Goal: Task Accomplishment & Management: Manage account settings

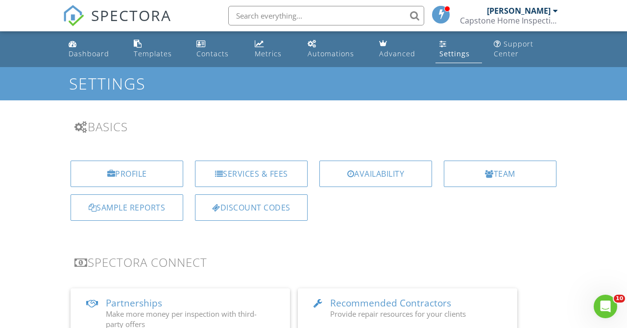
click at [148, 56] on div "Templates" at bounding box center [153, 53] width 38 height 9
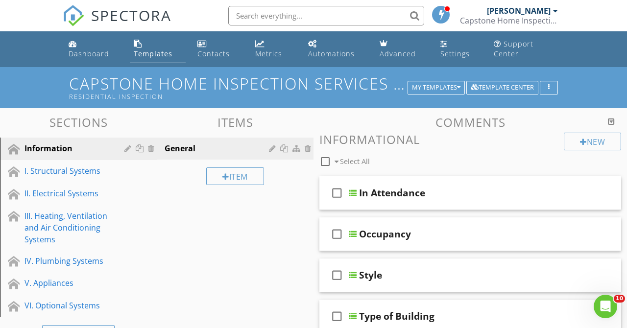
click at [523, 18] on div "Capstone Home Inspection Services, PLLC" at bounding box center [509, 21] width 98 height 10
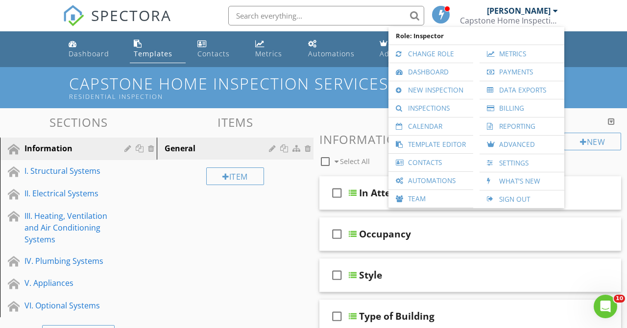
click at [591, 76] on div "Capstone Home Inspection Services Home Inspection Template Residential Inspecti…" at bounding box center [313, 87] width 627 height 41
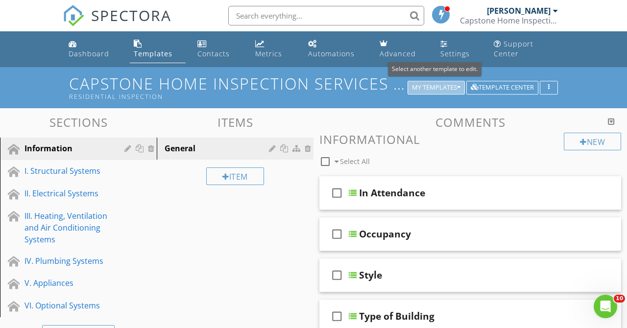
click at [459, 88] on icon "button" at bounding box center [458, 87] width 3 height 7
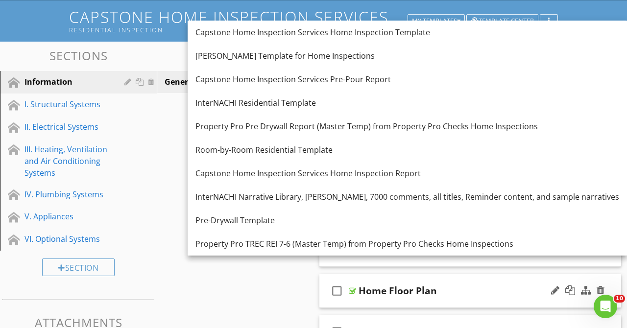
scroll to position [75, 0]
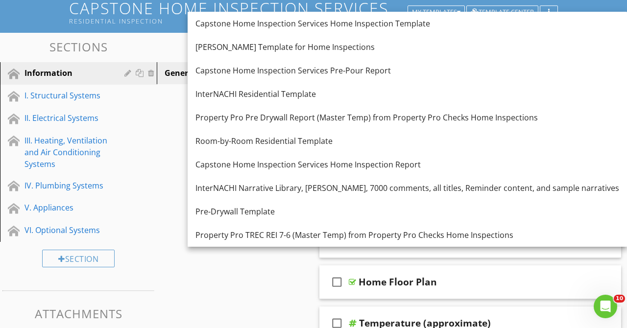
click at [318, 116] on div "Property Pro Pre Drywall Report (Master Temp) from Property Pro Checks Home Ins…" at bounding box center [408, 118] width 424 height 12
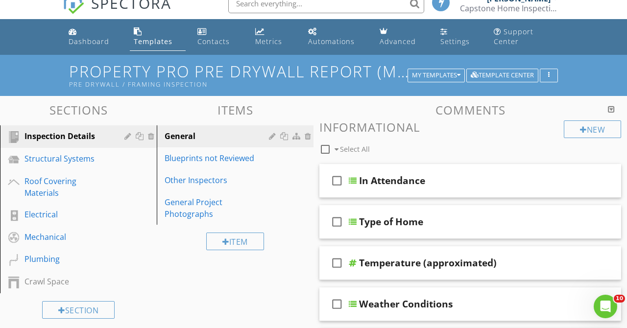
scroll to position [0, 0]
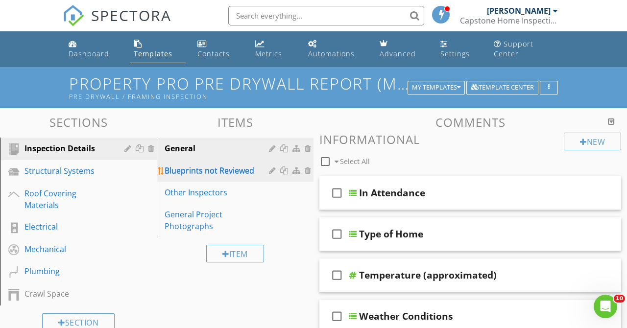
click at [205, 174] on div "Blueprints not Reviewed" at bounding box center [218, 171] width 107 height 12
click at [214, 172] on div "Blueprints not Reviewed" at bounding box center [218, 171] width 107 height 12
click at [219, 172] on div "Blueprints not Reviewed" at bounding box center [218, 171] width 107 height 12
click at [218, 175] on div "Blueprints not Reviewed" at bounding box center [218, 171] width 107 height 12
click at [218, 174] on div "Blueprints not Reviewed" at bounding box center [218, 171] width 107 height 12
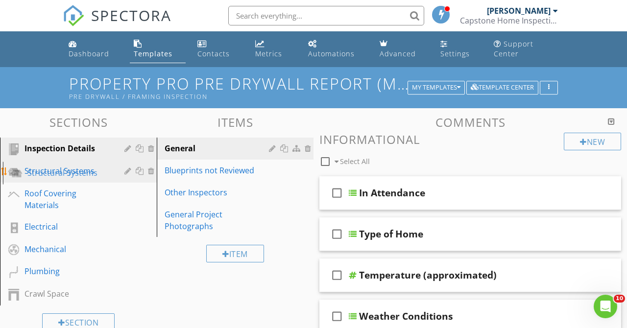
click at [59, 175] on div "Structural Systems" at bounding box center [68, 171] width 86 height 12
click at [64, 172] on div "Structural Systems" at bounding box center [68, 171] width 86 height 12
click at [87, 172] on div "Structural Systems" at bounding box center [68, 171] width 86 height 12
click at [87, 171] on div "Structural Systems" at bounding box center [68, 171] width 86 height 12
click at [88, 171] on div "Structural Systems" at bounding box center [68, 171] width 86 height 12
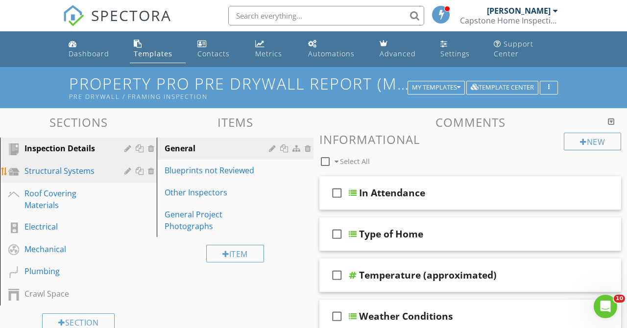
click at [89, 173] on div "Structural Systems" at bounding box center [68, 171] width 86 height 12
click at [90, 174] on div "Structural Systems" at bounding box center [68, 171] width 86 height 12
click at [89, 173] on div "Structural Systems" at bounding box center [68, 171] width 86 height 12
click at [88, 172] on div "Structural Systems" at bounding box center [68, 171] width 86 height 12
click at [87, 173] on div "Structural Systems" at bounding box center [68, 171] width 86 height 12
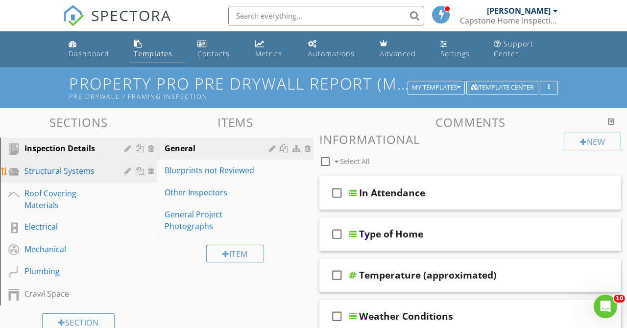
click at [81, 172] on div "Structural Systems" at bounding box center [68, 171] width 86 height 12
click at [83, 172] on div "Structural Systems" at bounding box center [68, 171] width 86 height 12
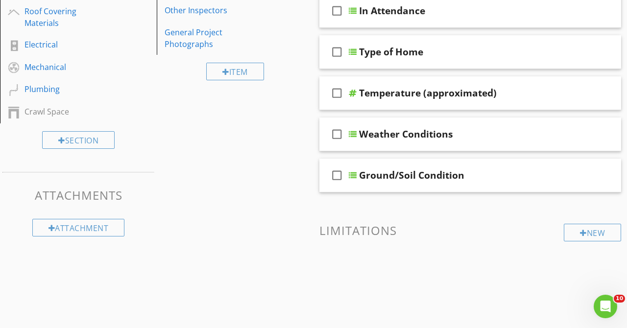
scroll to position [190, 0]
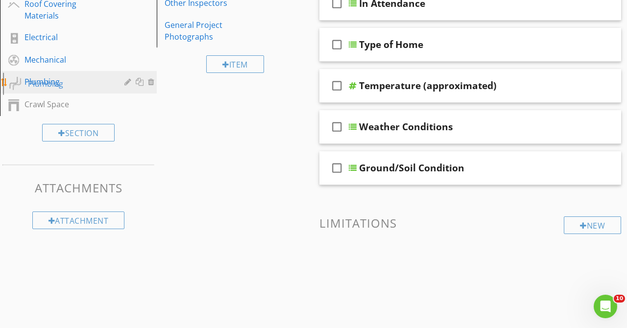
click at [43, 84] on div "Plumbing" at bounding box center [68, 82] width 86 height 12
click at [46, 85] on div "Plumbing" at bounding box center [68, 82] width 86 height 12
click at [45, 83] on div "Plumbing" at bounding box center [68, 82] width 86 height 12
click at [43, 86] on div "Plumbing" at bounding box center [68, 82] width 86 height 12
click at [43, 84] on div "Plumbing" at bounding box center [68, 82] width 86 height 12
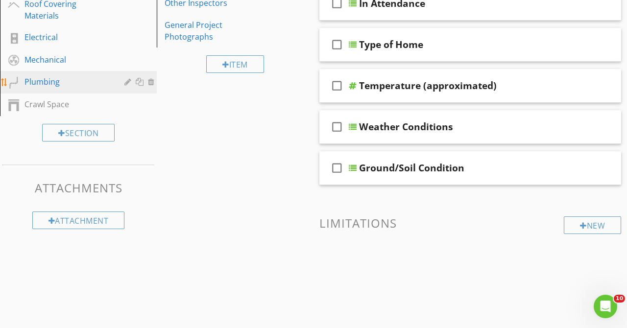
click at [41, 84] on div "Plumbing" at bounding box center [68, 82] width 86 height 12
click at [44, 86] on div "Plumbing" at bounding box center [68, 82] width 86 height 12
click at [44, 87] on div "Plumbing" at bounding box center [68, 82] width 86 height 12
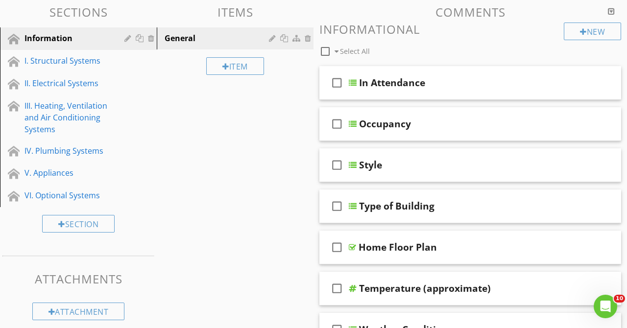
scroll to position [125, 0]
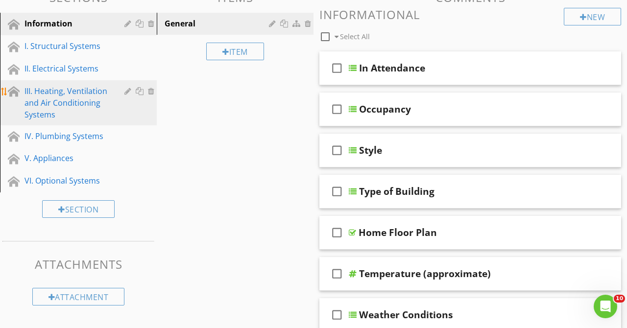
click at [76, 94] on div "III. Heating, Ventilation and Air Conditioning Systems" at bounding box center [68, 102] width 86 height 35
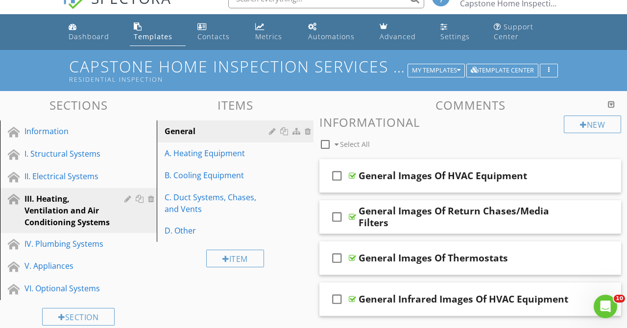
scroll to position [0, 0]
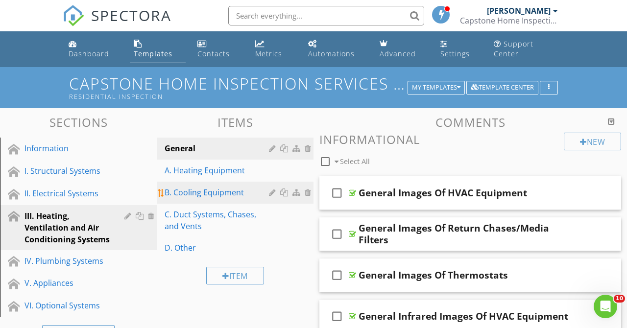
click at [233, 191] on div "B. Cooling Equipment" at bounding box center [218, 193] width 107 height 12
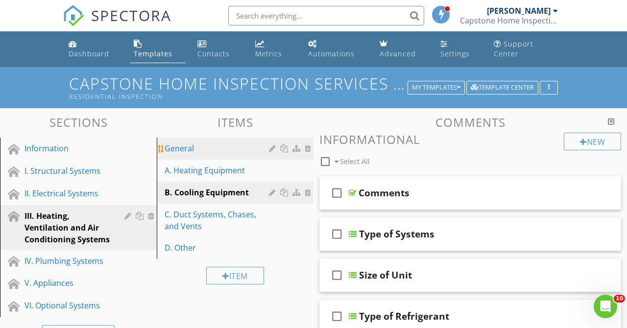
click at [198, 145] on div "General" at bounding box center [218, 149] width 107 height 12
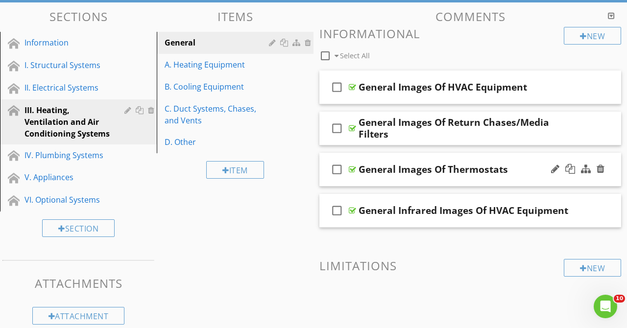
scroll to position [125, 0]
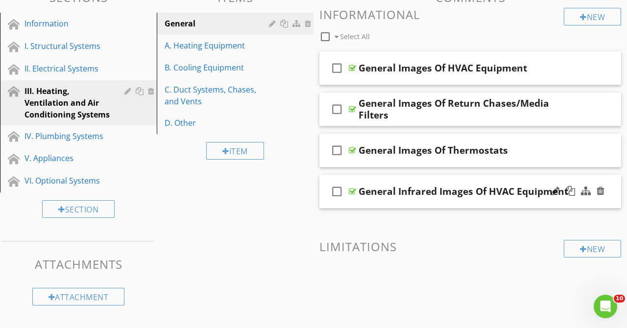
click at [513, 199] on div "check_box_outline_blank General Infrared Images Of HVAC Equipment" at bounding box center [471, 192] width 302 height 34
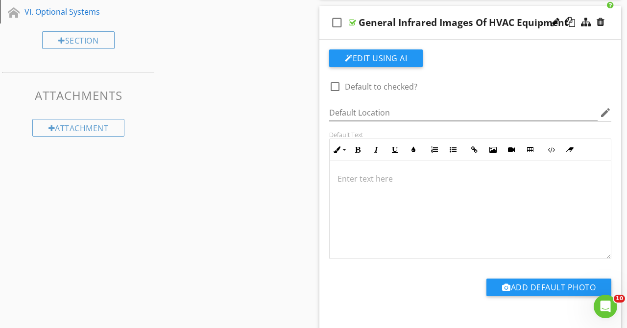
scroll to position [247, 0]
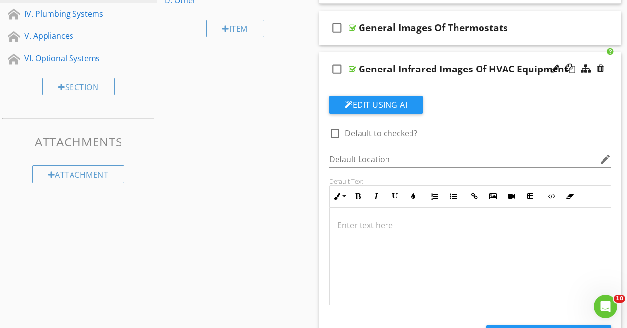
click at [493, 67] on div "General Infrared Images Of HVAC Equipment" at bounding box center [464, 69] width 210 height 12
click at [541, 58] on div "check_box_outline_blank General Infrared Images Of HVAC Equipment" at bounding box center [471, 69] width 302 height 34
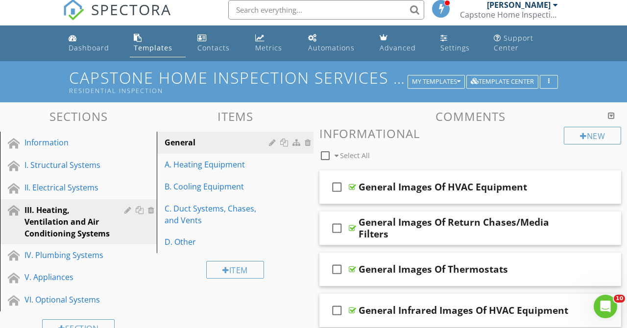
scroll to position [0, 0]
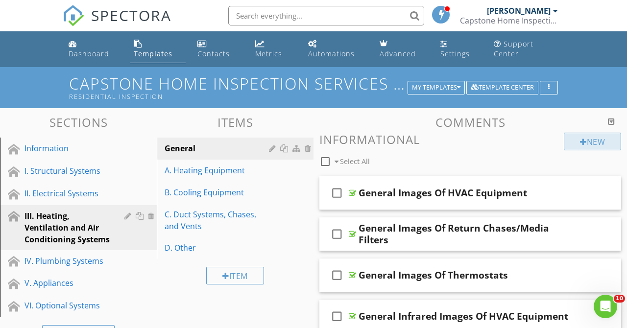
click at [592, 141] on div "New" at bounding box center [592, 142] width 57 height 18
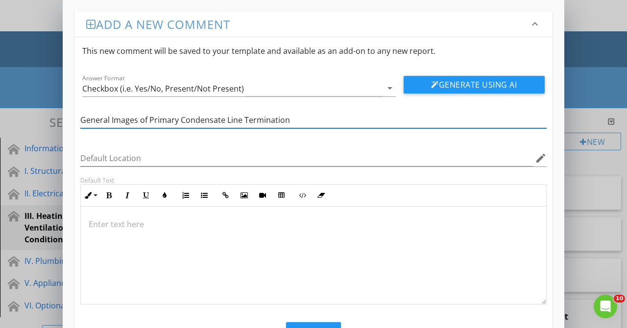
type input "General Images of Primary Condensate Line Termination"
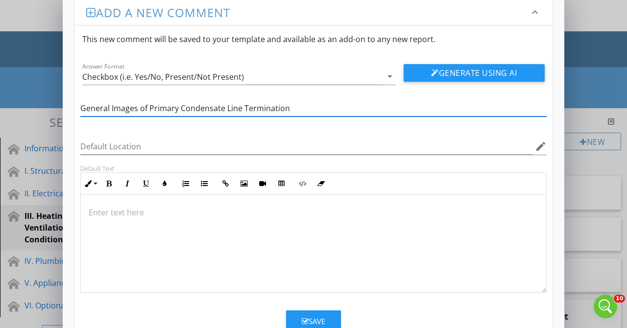
scroll to position [43, 0]
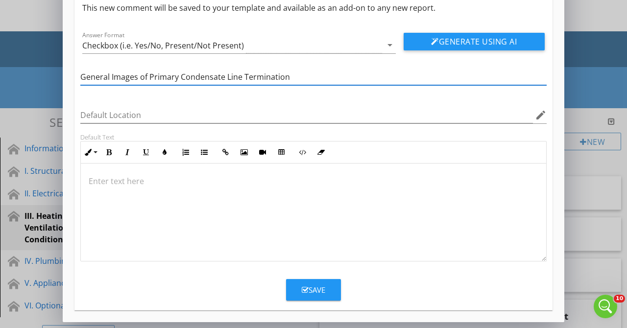
click at [134, 176] on p at bounding box center [314, 181] width 450 height 12
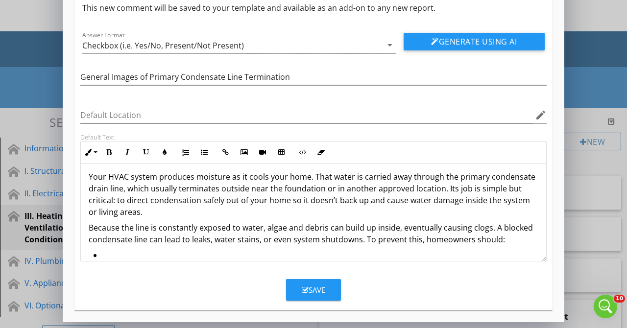
scroll to position [0, 0]
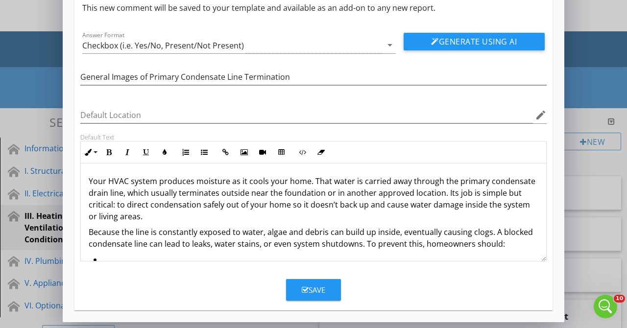
click at [439, 193] on p "Your HVAC system produces moisture as it cools your home. That water is carried…" at bounding box center [314, 198] width 450 height 47
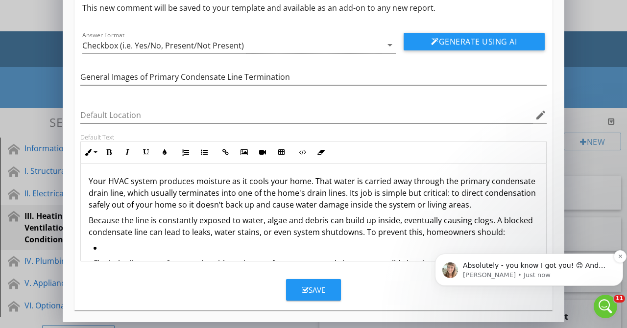
click at [509, 261] on p "Absolutely - you know I got you! 😊 And juuuust to verify as well - this is for …" at bounding box center [537, 266] width 148 height 10
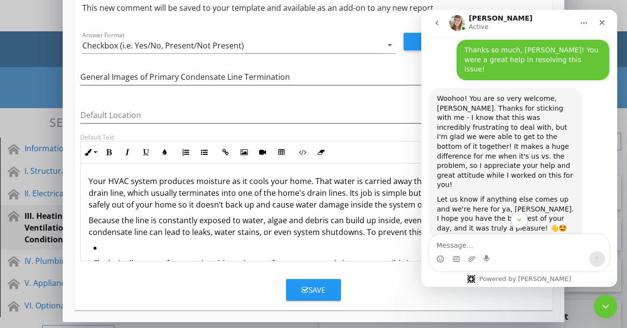
scroll to position [4351, 0]
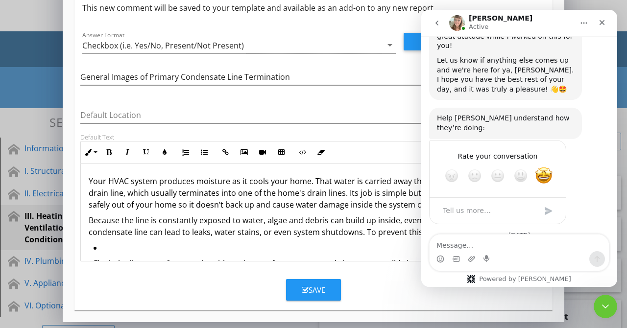
click at [480, 239] on textarea "Message…" at bounding box center [519, 243] width 179 height 17
type textarea "That's the one!"
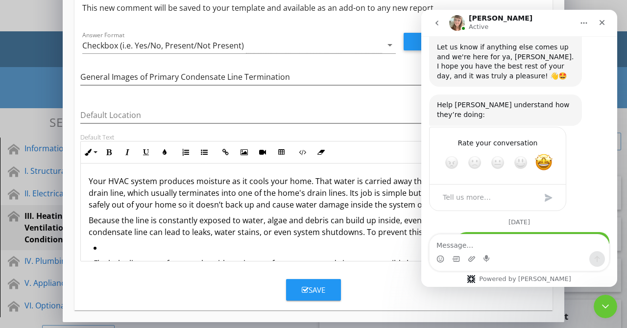
scroll to position [4402, 0]
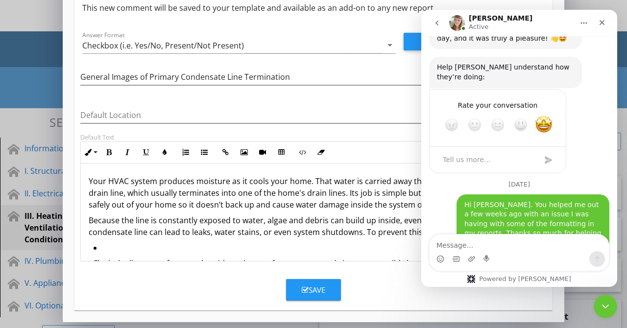
click at [150, 234] on p "Because the line is constantly exposed to water, algae and debris can build up …" at bounding box center [314, 227] width 450 height 24
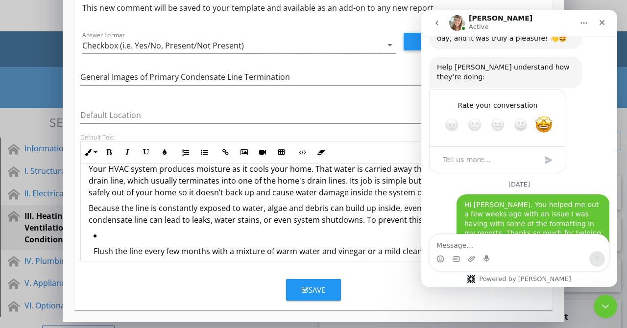
scroll to position [0, 0]
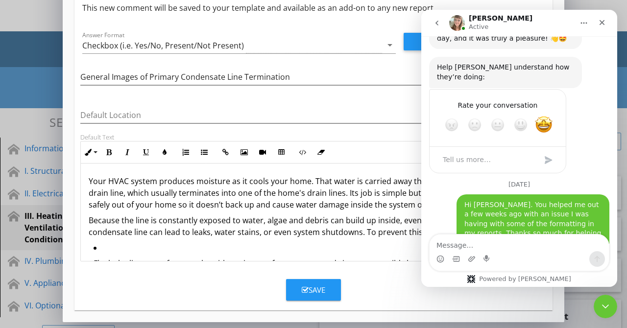
click at [101, 245] on li "Flush the line every few months with a mixture of warm water and vinegar or a m…" at bounding box center [316, 259] width 445 height 34
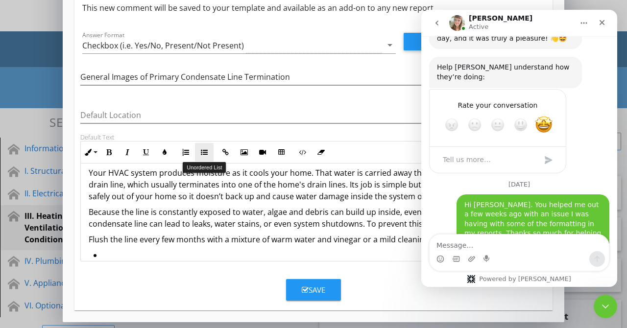
click at [201, 154] on icon "button" at bounding box center [204, 152] width 7 height 7
click at [112, 249] on li "Keep the termination clear of dirt, mulch, or vegetation around the outlet." at bounding box center [316, 265] width 445 height 34
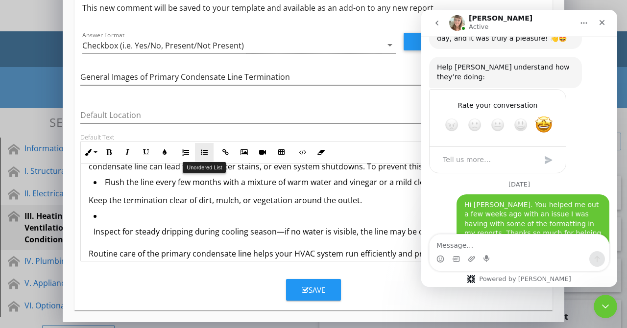
click at [201, 154] on icon "button" at bounding box center [204, 152] width 7 height 7
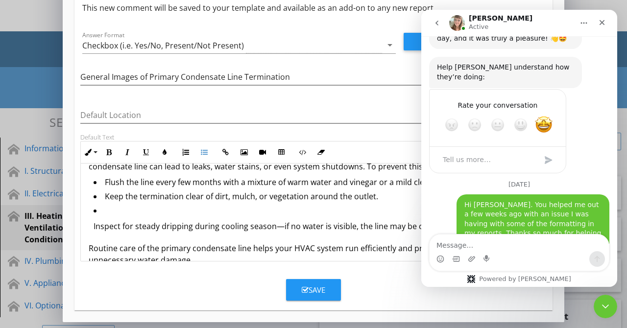
click at [93, 223] on ul "Inspect for steady dripping during cooling season—if no water is visible, the l…" at bounding box center [314, 222] width 450 height 34
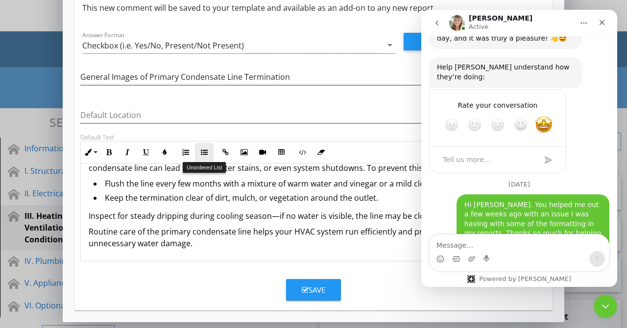
click at [201, 153] on icon "button" at bounding box center [204, 152] width 7 height 7
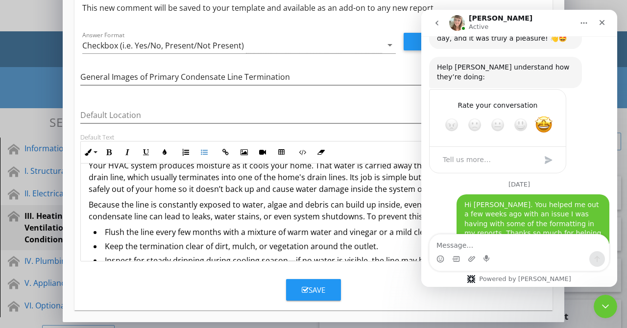
scroll to position [0, 0]
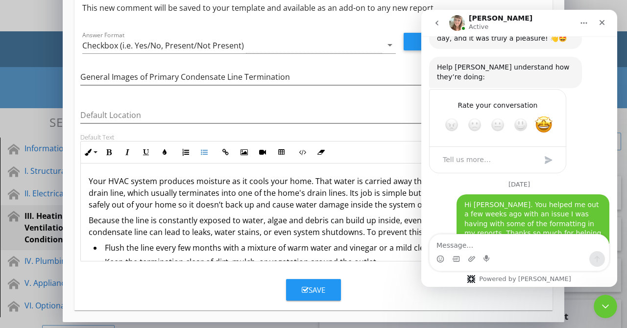
click at [87, 179] on div "Your HVAC system produces moisture as it cools your home. That water is carried…" at bounding box center [314, 244] width 466 height 160
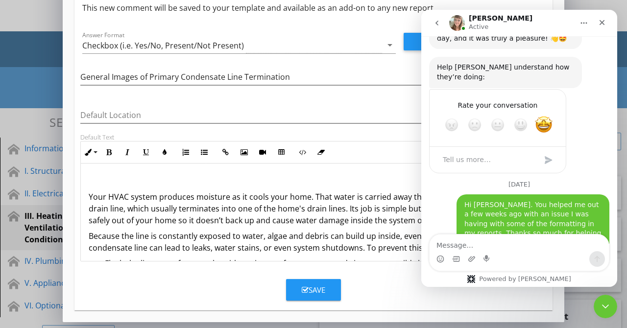
click at [90, 177] on p at bounding box center [314, 181] width 450 height 12
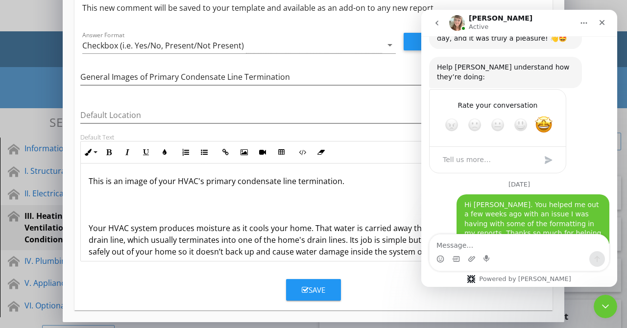
scroll to position [4484, 0]
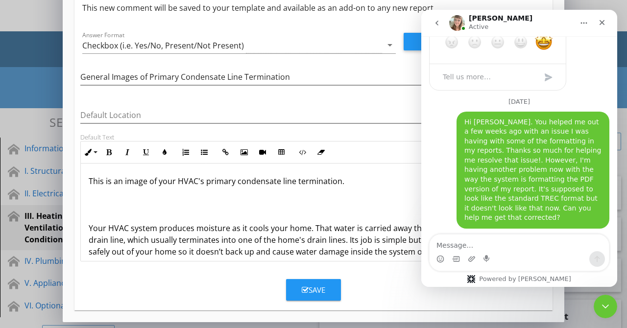
click at [93, 207] on p at bounding box center [314, 213] width 450 height 12
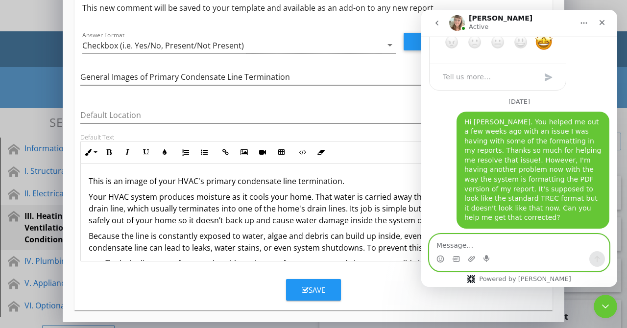
click at [449, 246] on textarea "Message…" at bounding box center [519, 243] width 179 height 17
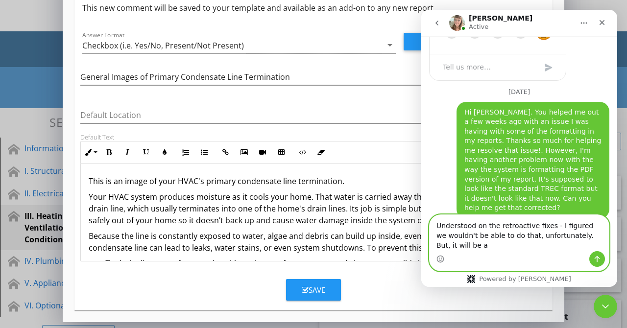
scroll to position [4504, 0]
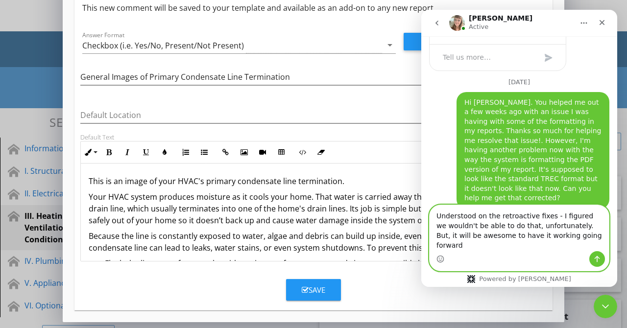
type textarea "Understood on the retroactive fixes - I figured we wouldn't be able to do that,…"
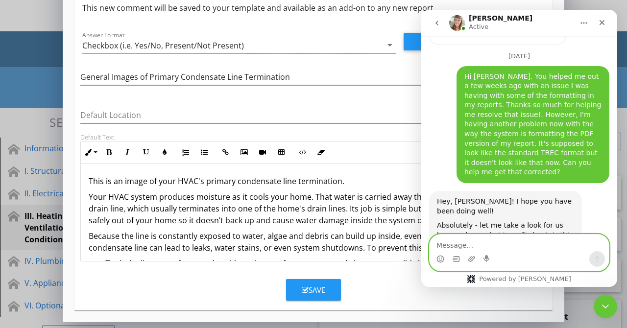
scroll to position [4542, 0]
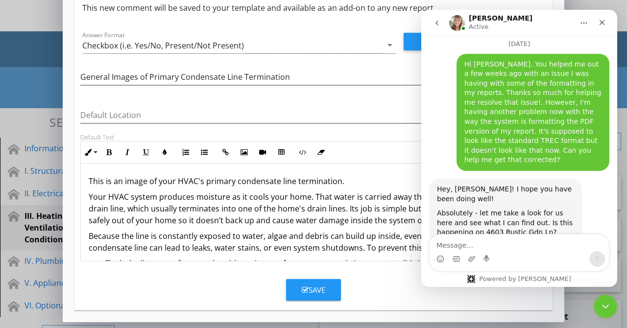
click at [309, 209] on p "Your HVAC system produces moisture as it cools your home. That water is carried…" at bounding box center [314, 208] width 450 height 35
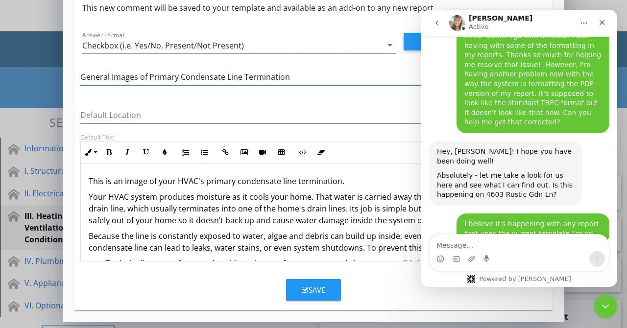
click at [334, 78] on input "General Images of Primary Condensate Line Termination" at bounding box center [313, 77] width 467 height 16
click at [599, 23] on icon "Close" at bounding box center [602, 23] width 8 height 8
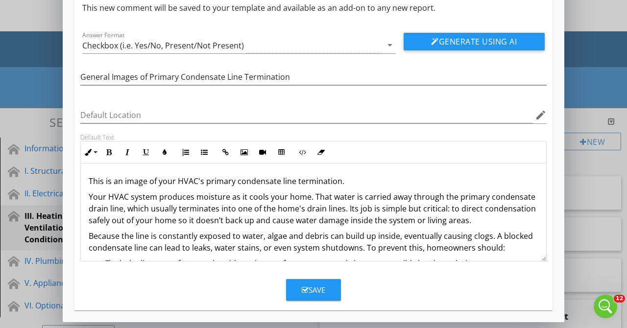
click at [109, 209] on p "Your HVAC system produces moisture as it cools your home. That water is carried…" at bounding box center [314, 208] width 450 height 35
click at [319, 208] on p "Your HVAC system produces moisture as it cools your home. That water is carried…" at bounding box center [314, 208] width 450 height 35
click at [319, 209] on p "Your HVAC system produces moisture as it cools your home. That water is carried…" at bounding box center [314, 208] width 450 height 35
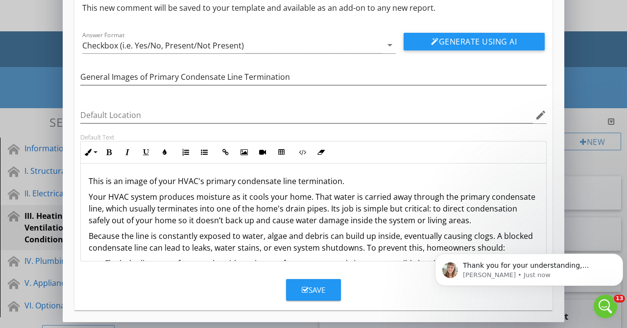
scroll to position [4610, 0]
click at [490, 264] on p "Thank you for your understanding, Travis. I truly appreciate you. I got that ch…" at bounding box center [537, 266] width 148 height 10
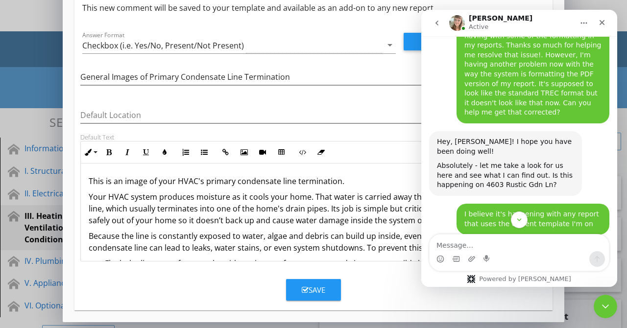
scroll to position [4626, 0]
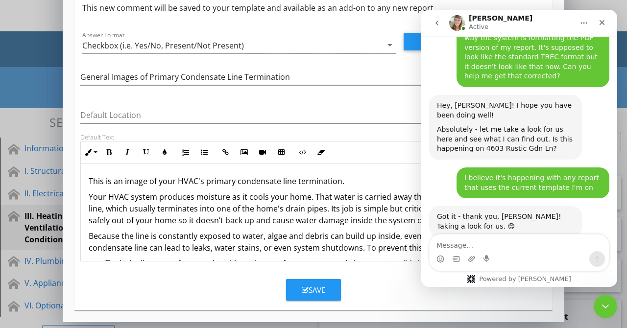
click at [467, 241] on textarea "Message…" at bounding box center [519, 243] width 179 height 17
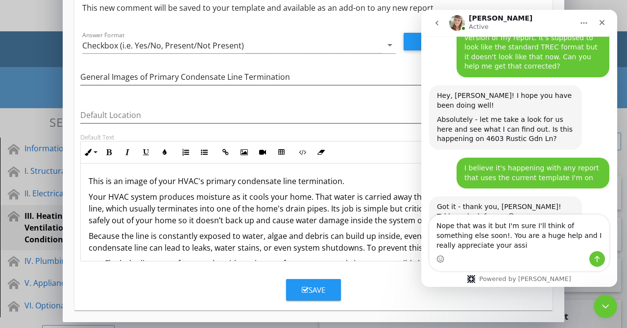
scroll to position [4646, 0]
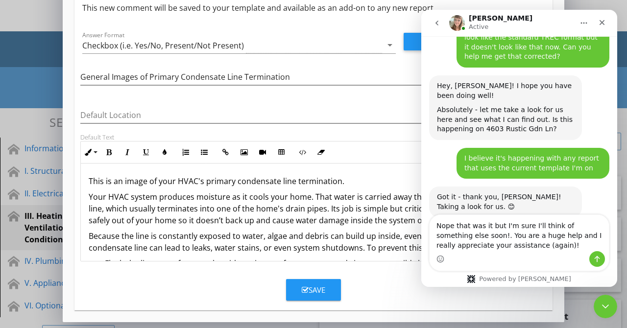
type textarea "Nope that was it but I'm sure I'll think of something else soon!. You are a hug…"
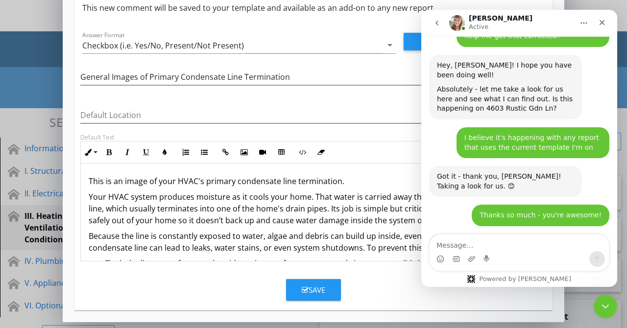
scroll to position [4668, 0]
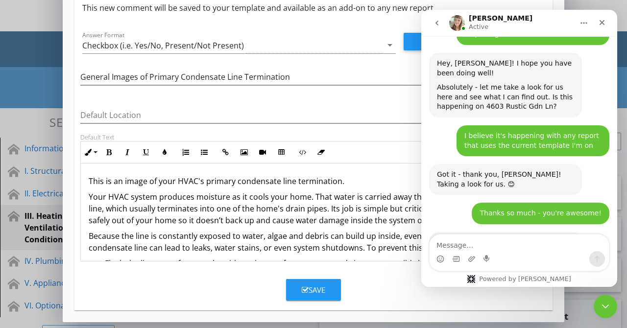
click at [321, 232] on p "Because the line is constantly exposed to water, algae and debris can build up …" at bounding box center [314, 242] width 450 height 24
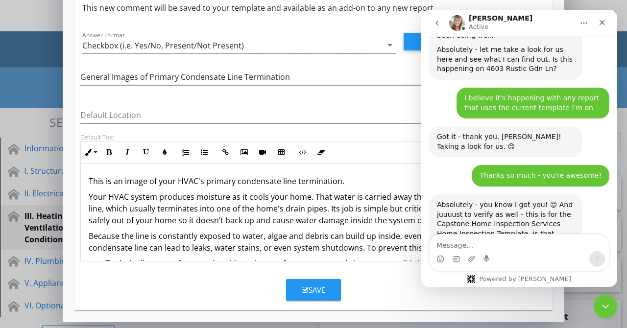
click at [268, 195] on p "Your HVAC system produces moisture as it cools your home. That water is carried…" at bounding box center [314, 208] width 450 height 35
drag, startPoint x: 1026, startPoint y: 32, endPoint x: 604, endPoint y: 23, distance: 421.6
click at [604, 23] on icon "Close" at bounding box center [602, 23] width 8 height 8
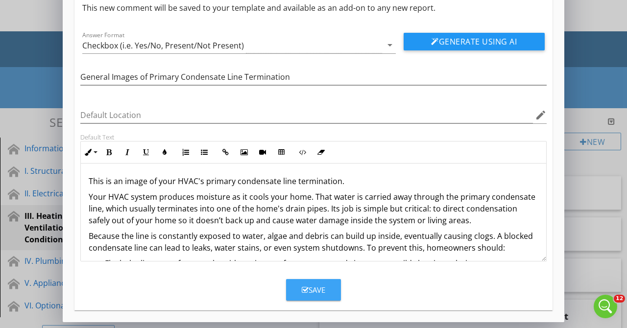
click at [305, 285] on div "Save" at bounding box center [314, 290] width 24 height 11
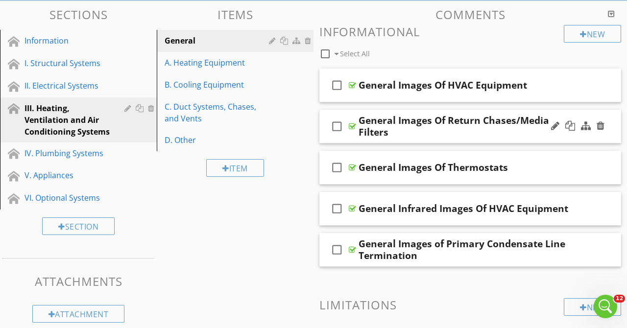
scroll to position [124, 0]
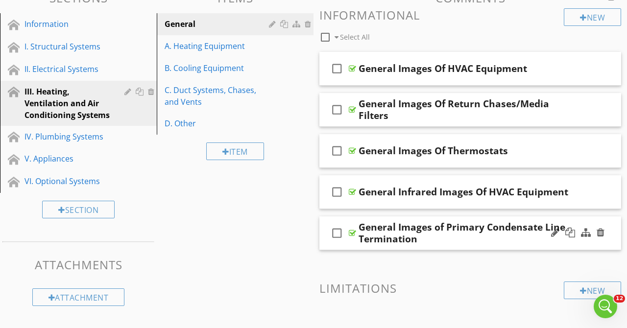
click at [481, 228] on div "General Images of Primary Condensate Line Termination" at bounding box center [465, 233] width 212 height 24
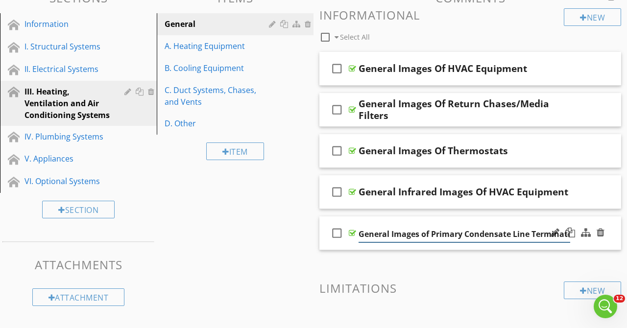
scroll to position [0, 10]
click at [482, 223] on div "check_box_outline_blank General Images of Primary Condensate Line Termination" at bounding box center [471, 234] width 302 height 34
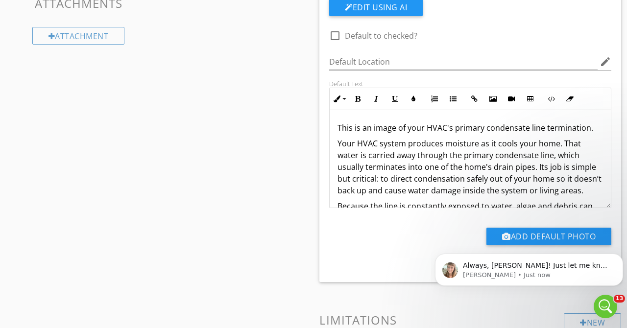
scroll to position [4803, 0]
click at [476, 260] on div "Always, Travis! Just let me know when you need me, and I've got your back! (As …" at bounding box center [529, 270] width 173 height 20
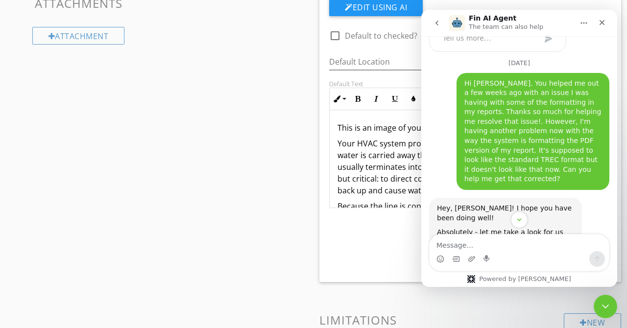
scroll to position [4819, 0]
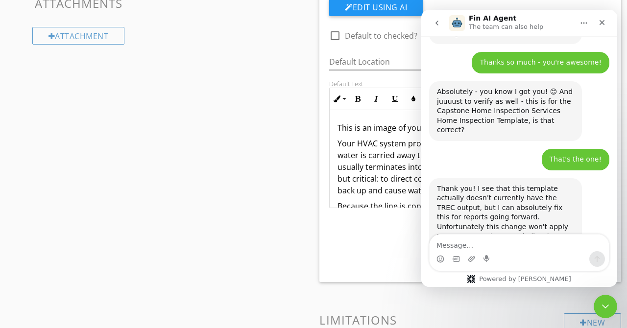
click at [478, 245] on textarea "Message…" at bounding box center [519, 243] width 179 height 17
type textarea "Thank you so much, Chelsey!"
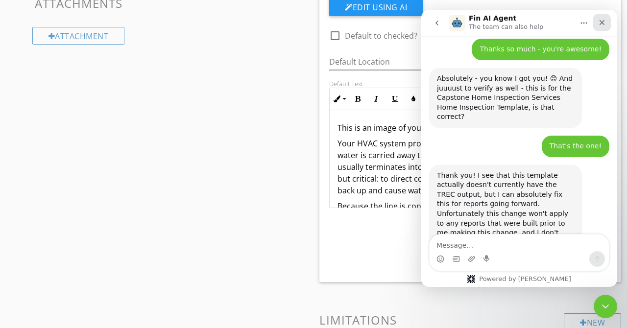
drag, startPoint x: 603, startPoint y: 24, endPoint x: 1023, endPoint y: 34, distance: 420.6
click at [603, 24] on icon "Close" at bounding box center [602, 23] width 8 height 8
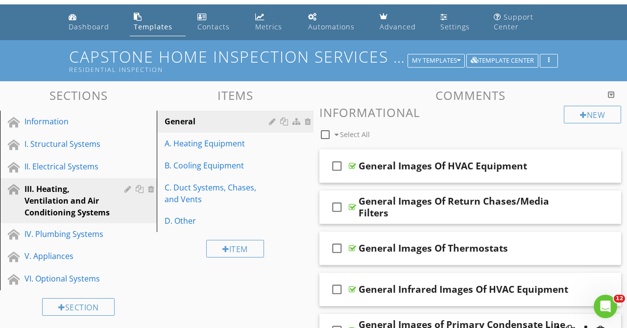
scroll to position [23, 0]
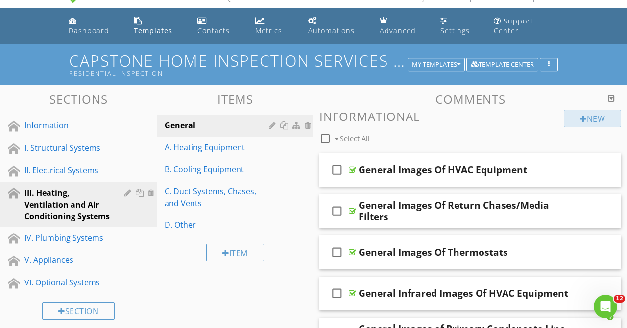
click at [586, 117] on div "New" at bounding box center [592, 119] width 57 height 18
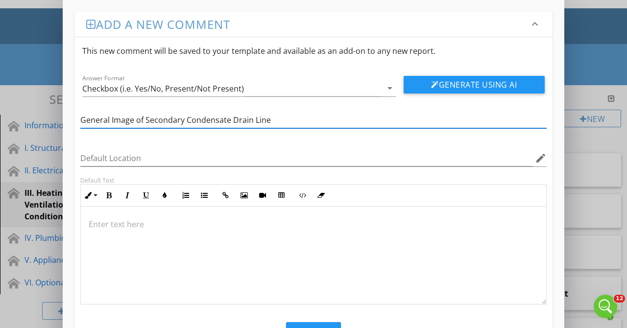
type input "General Image of Secondary Condensate Drain Line"
click at [118, 217] on div at bounding box center [314, 256] width 466 height 98
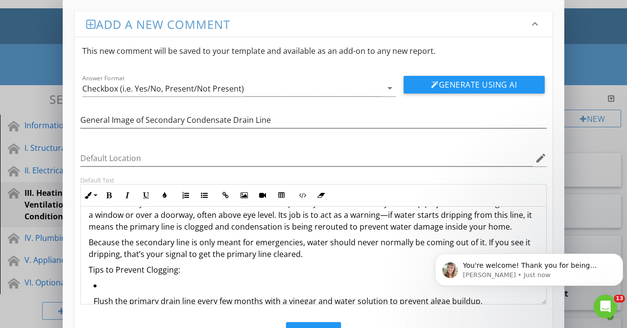
scroll to position [16, 0]
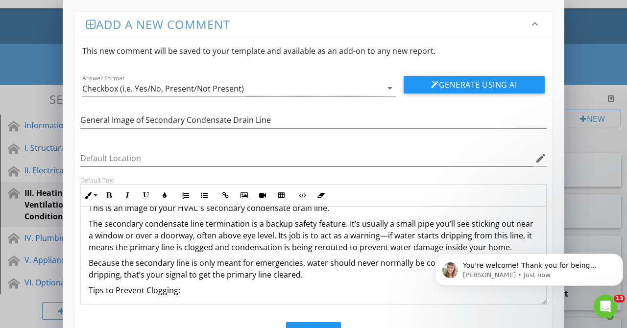
click at [420, 244] on p "The secondary condensate line termination is a backup safety feature. It’s usua…" at bounding box center [314, 235] width 450 height 35
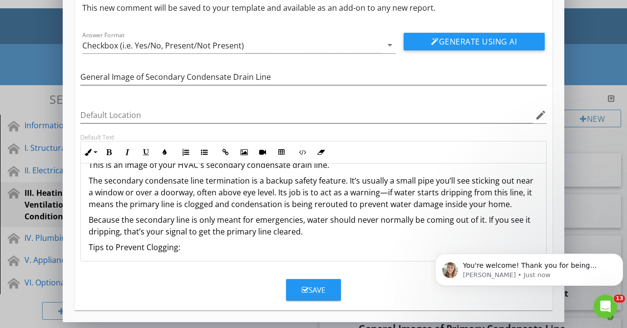
click at [255, 238] on div "This is an image of your HVAC's secondary condensate drain line. The secondary …" at bounding box center [314, 267] width 466 height 239
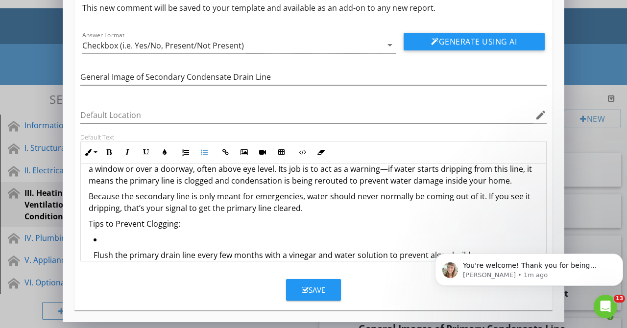
click at [94, 253] on p "Flush the primary drain line every few months with a vinegar and water solution…" at bounding box center [316, 255] width 445 height 12
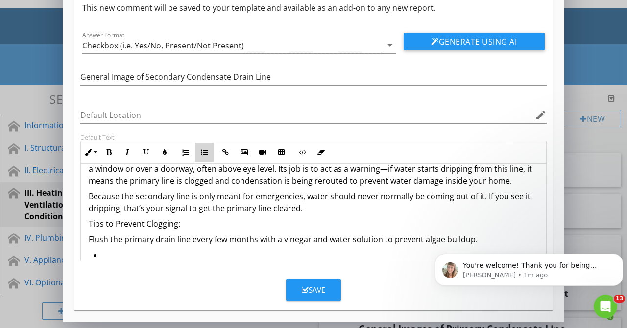
click at [206, 153] on icon "button" at bounding box center [204, 152] width 7 height 7
click at [122, 251] on li "Keep both line outlets clear of dirt, mud, or insect nests." at bounding box center [316, 265] width 445 height 34
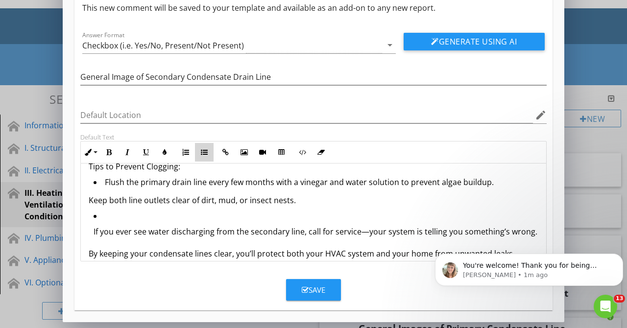
click at [201, 153] on icon "button" at bounding box center [204, 152] width 7 height 7
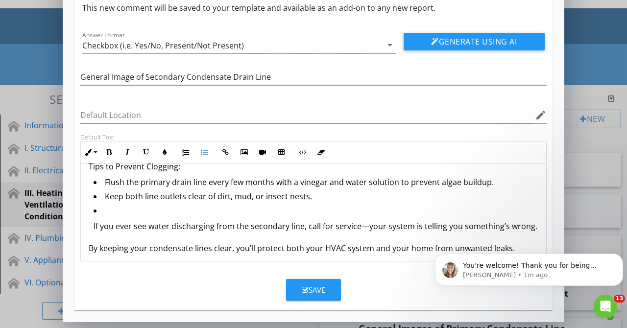
click at [109, 213] on li "If you ever see water discharging from the secondary line, call for service—you…" at bounding box center [316, 222] width 445 height 34
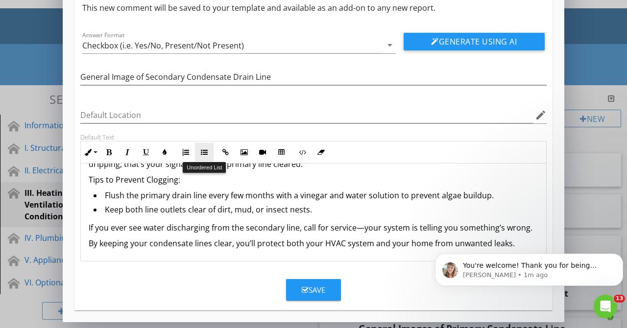
click at [201, 151] on icon "button" at bounding box center [204, 152] width 7 height 7
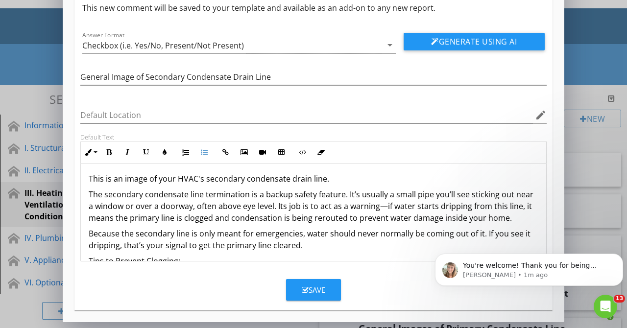
scroll to position [0, 0]
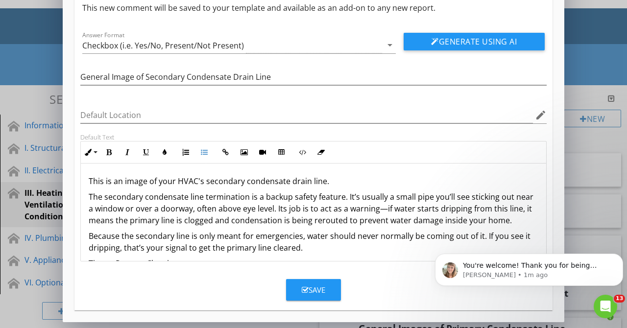
click at [325, 181] on p "This is an image of your HVAC's secondary condensate drain line." at bounding box center [314, 181] width 450 height 12
click at [245, 195] on p "The secondary condensate line termination is a backup safety feature. It’s usua…" at bounding box center [314, 208] width 450 height 35
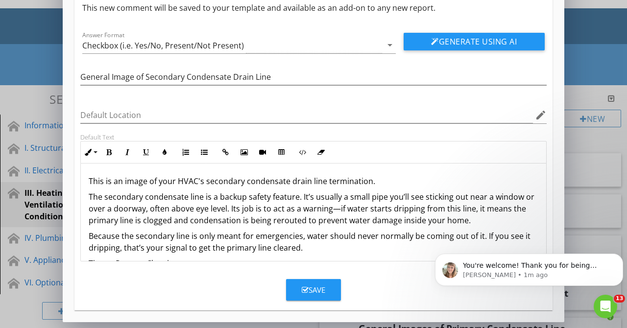
click at [230, 210] on p "The secondary condensate line is a backup safety feature. It’s usually a small …" at bounding box center [314, 208] width 450 height 35
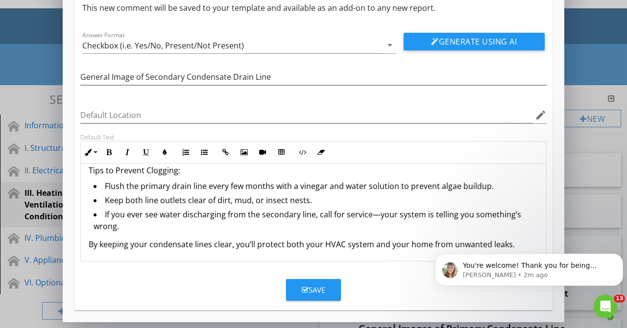
scroll to position [94, 0]
click at [305, 284] on button "Save" at bounding box center [313, 290] width 55 height 22
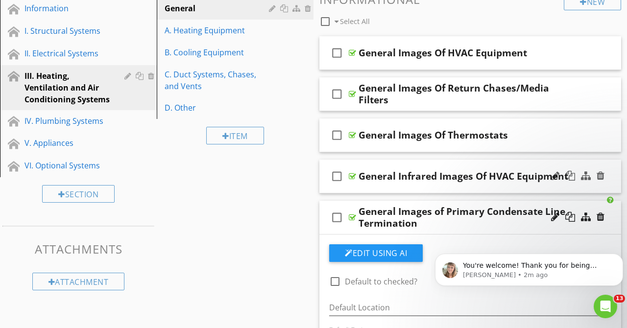
scroll to position [148, 0]
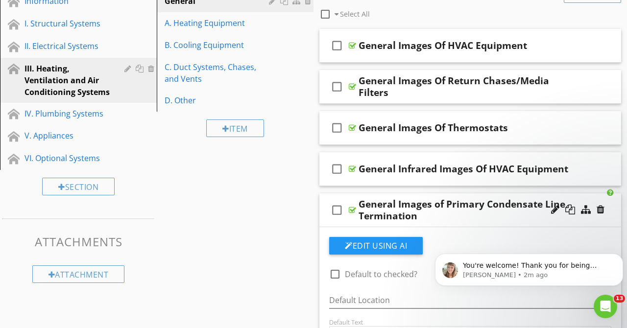
click at [482, 212] on div "General Images of Primary Condensate Line Termination" at bounding box center [465, 210] width 212 height 24
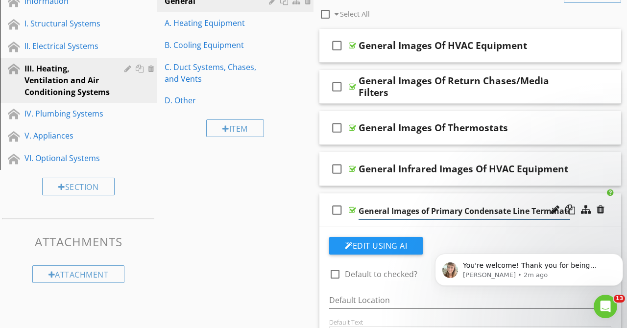
scroll to position [0, 10]
click at [586, 197] on div "check_box_outline_blank General Images of Primary Condensate Line Termination" at bounding box center [471, 211] width 302 height 34
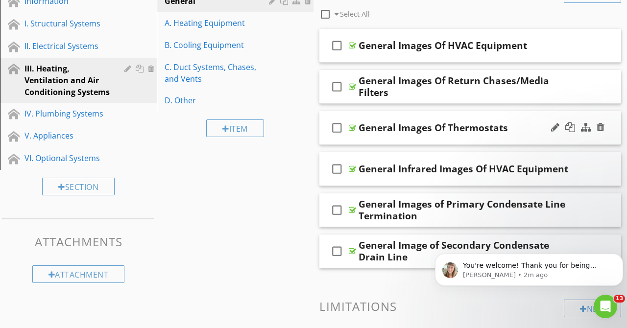
drag, startPoint x: 480, startPoint y: 115, endPoint x: 524, endPoint y: 120, distance: 43.9
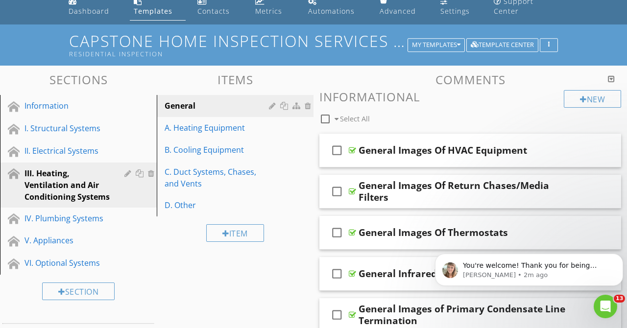
scroll to position [23, 0]
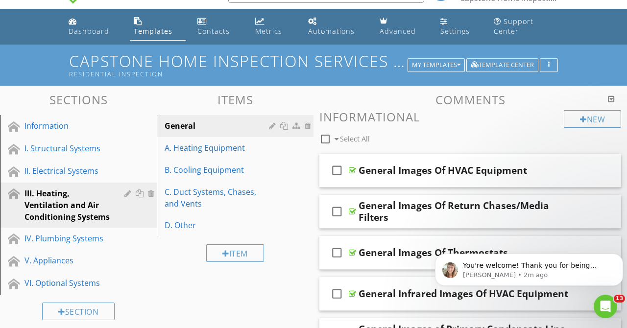
drag, startPoint x: 528, startPoint y: 243, endPoint x: 522, endPoint y: 237, distance: 8.0
click at [522, 237] on body "You're welcome! Thank you for being awesome!! Chelsey • 2m ago" at bounding box center [529, 267] width 188 height 61
drag, startPoint x: 521, startPoint y: 239, endPoint x: 544, endPoint y: 190, distance: 53.5
click html "You're welcome! Thank you for being awesome!! Chelsey • 2m ago"
click at [604, 259] on div "You're welcome! Thank you for being awesome!! Chelsey • 2m ago" at bounding box center [529, 270] width 188 height 32
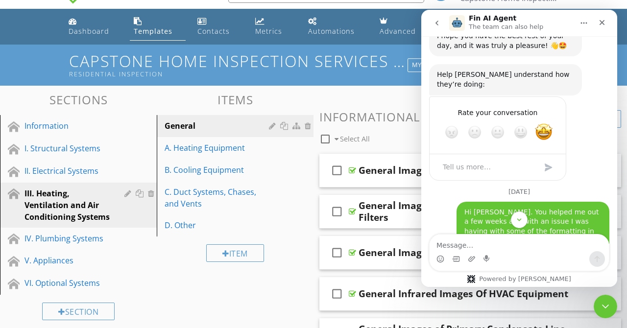
scroll to position [4887, 0]
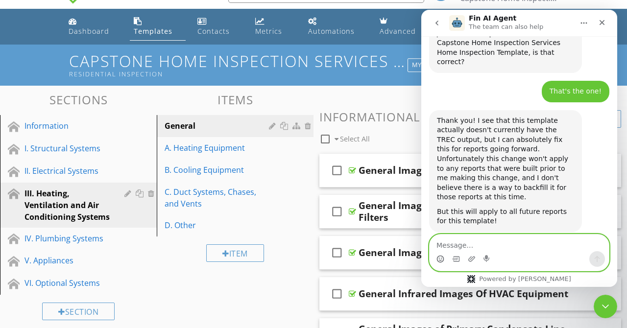
click at [438, 257] on circle "Emoji picker" at bounding box center [440, 259] width 6 height 6
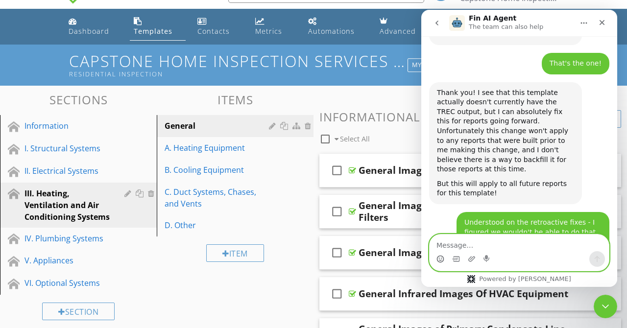
scroll to position [4944, 0]
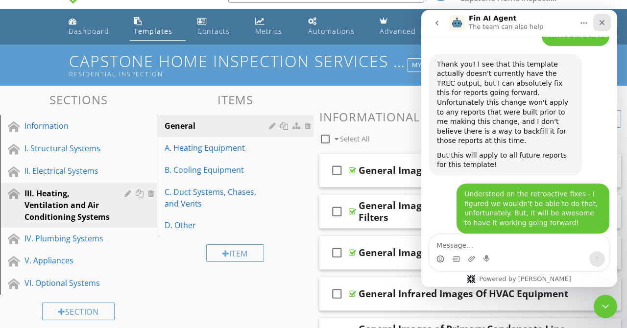
click at [598, 22] on icon "Close" at bounding box center [602, 23] width 8 height 8
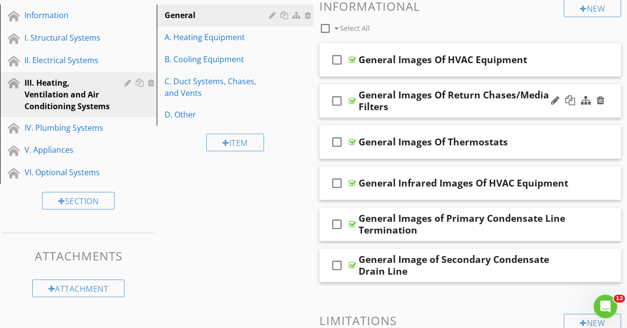
scroll to position [147, 0]
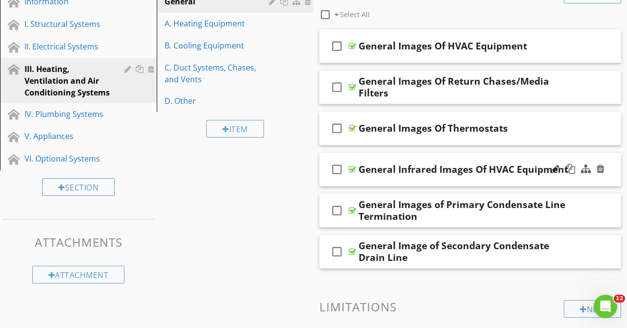
drag, startPoint x: 615, startPoint y: 201, endPoint x: 614, endPoint y: 153, distance: 48.0
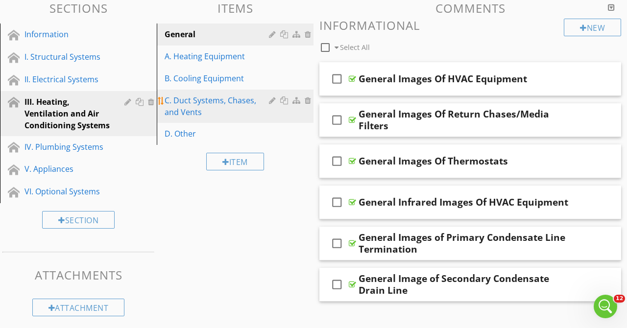
scroll to position [125, 0]
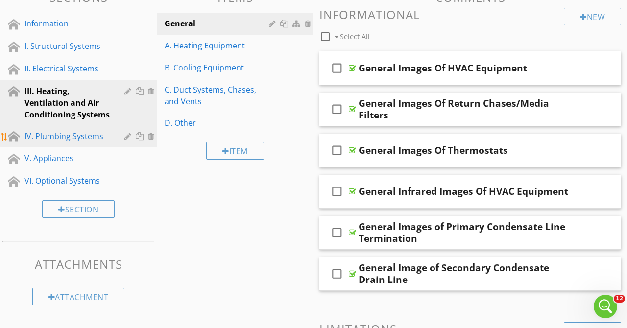
click at [94, 135] on div "IV. Plumbing Systems" at bounding box center [68, 136] width 86 height 12
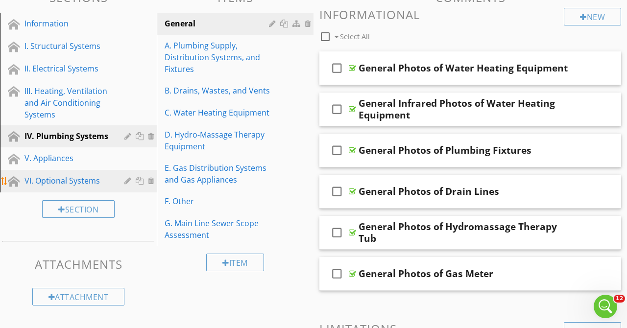
click at [94, 182] on div "VI. Optional Systems" at bounding box center [68, 181] width 86 height 12
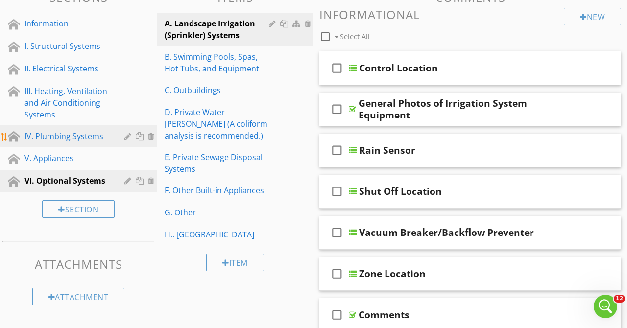
click at [85, 138] on div "IV. Plumbing Systems" at bounding box center [68, 136] width 86 height 12
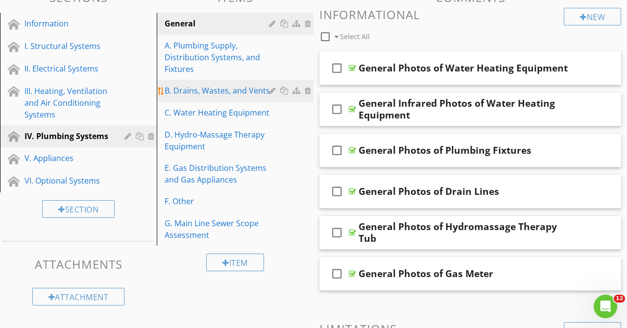
click at [241, 87] on div "B. Drains, Wastes, and Vents" at bounding box center [218, 91] width 107 height 12
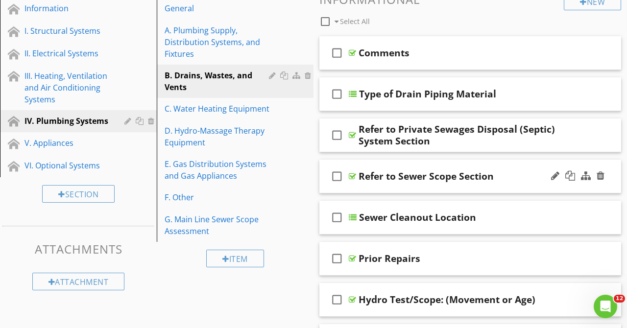
scroll to position [125, 0]
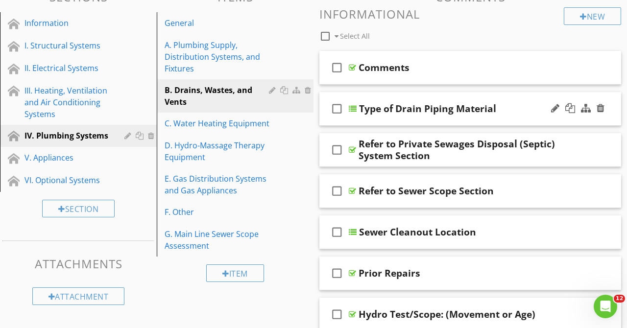
click at [516, 106] on div "Type of Drain Piping Material" at bounding box center [465, 109] width 212 height 12
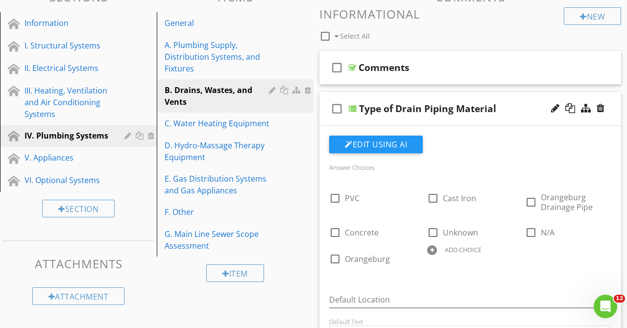
click at [516, 106] on div "Type of Drain Piping Material" at bounding box center [465, 109] width 212 height 12
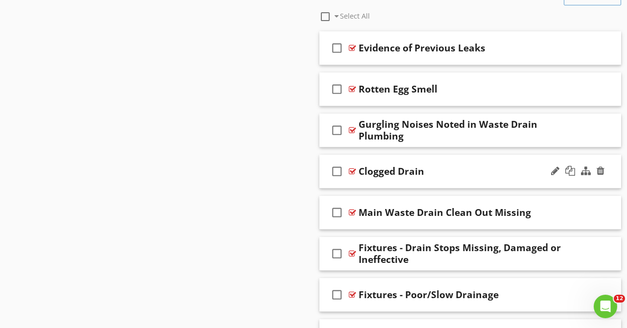
scroll to position [749, 0]
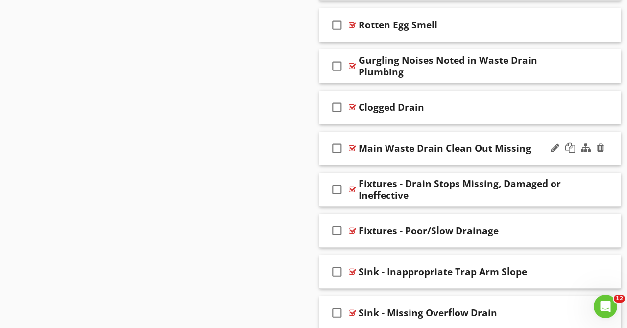
click at [533, 134] on div "check_box_outline_blank Main Waste Drain Clean Out Missing" at bounding box center [471, 149] width 302 height 34
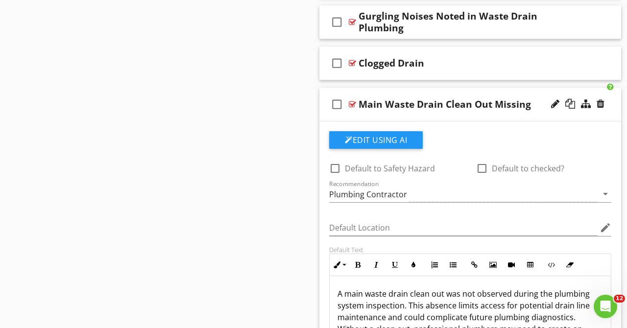
scroll to position [786, 0]
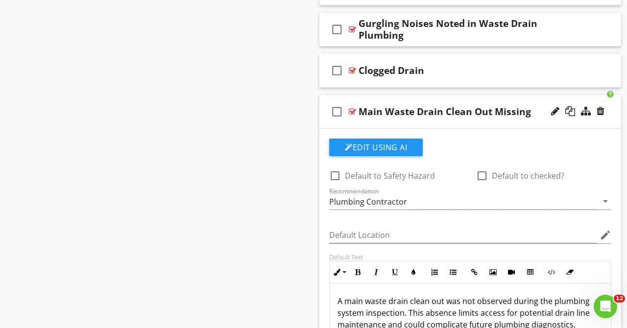
click at [536, 100] on div "check_box_outline_blank Main Waste Drain Clean Out Missing" at bounding box center [471, 112] width 302 height 34
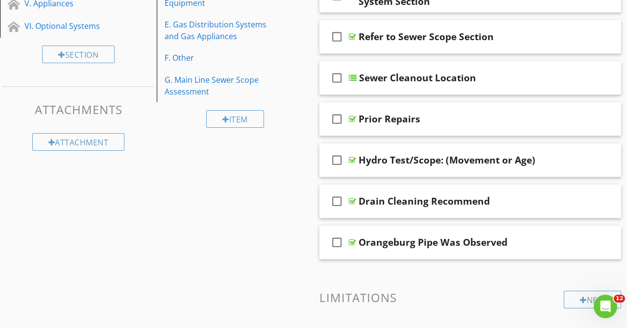
scroll to position [0, 0]
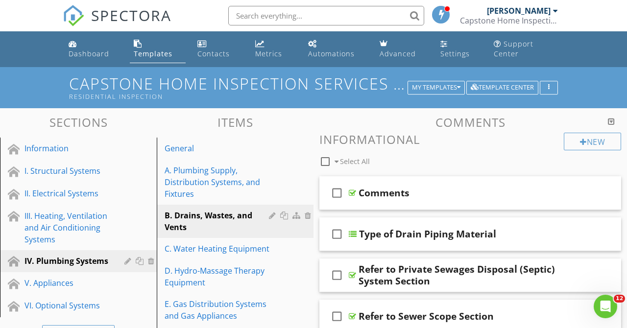
click at [506, 19] on div "Capstone Home Inspection Services, PLLC" at bounding box center [509, 21] width 98 height 10
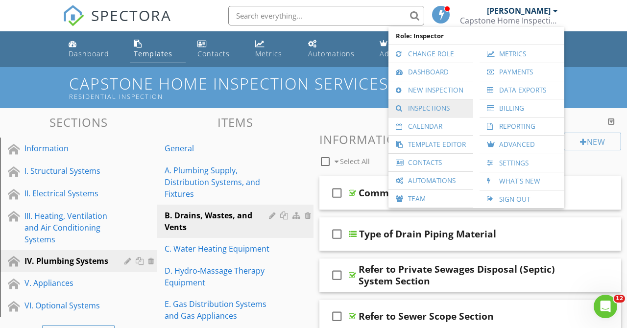
click at [432, 101] on link "Inspections" at bounding box center [431, 108] width 75 height 18
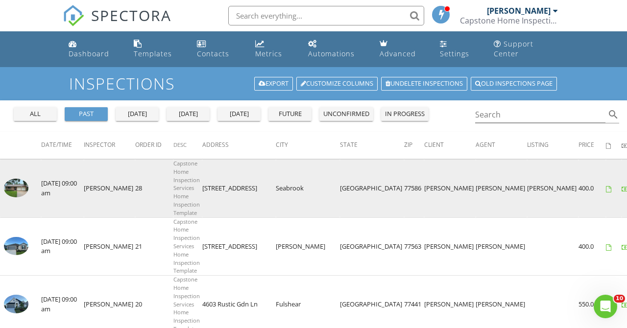
click at [14, 183] on img at bounding box center [16, 188] width 25 height 19
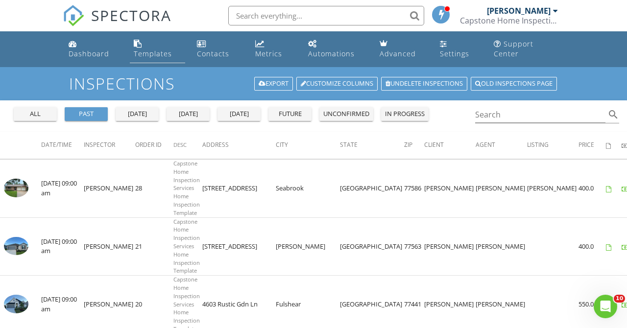
click at [140, 43] on div "Templates" at bounding box center [138, 44] width 8 height 8
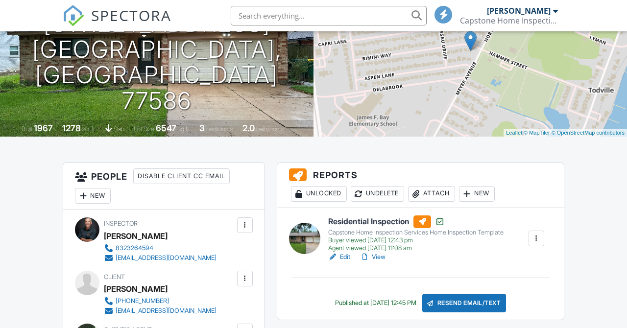
click at [415, 262] on div "Edit View" at bounding box center [415, 257] width 175 height 10
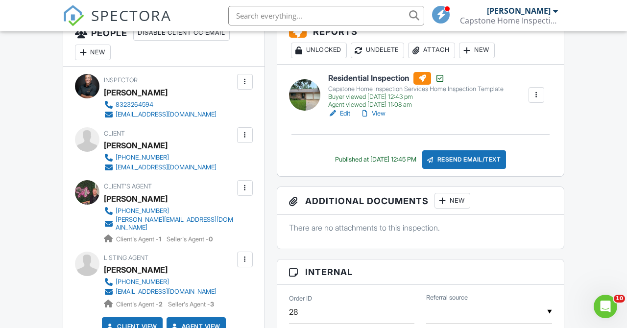
scroll to position [249, 0]
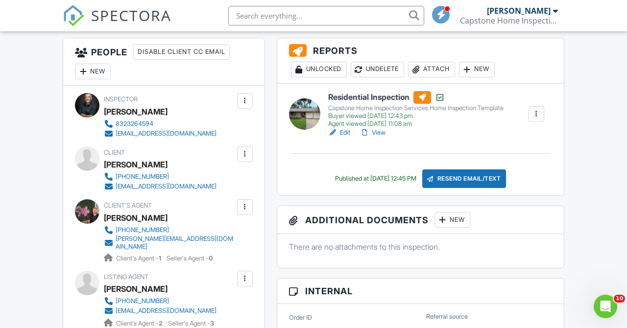
click at [379, 138] on link "View" at bounding box center [372, 133] width 25 height 10
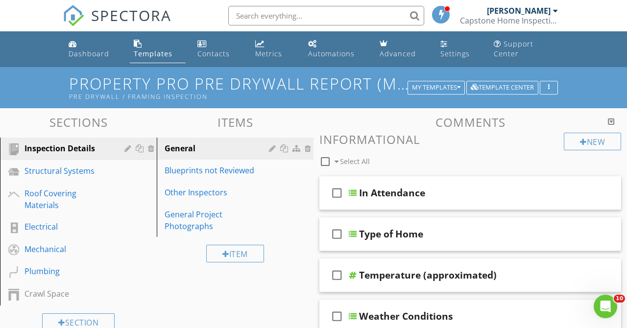
click at [508, 17] on div "Capstone Home Inspection Services, PLLC" at bounding box center [509, 21] width 98 height 10
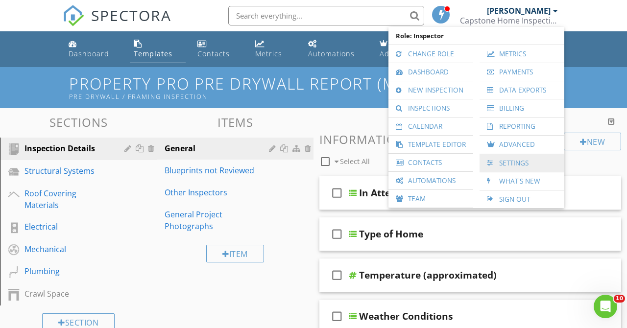
click at [503, 164] on link "Settings" at bounding box center [522, 163] width 75 height 18
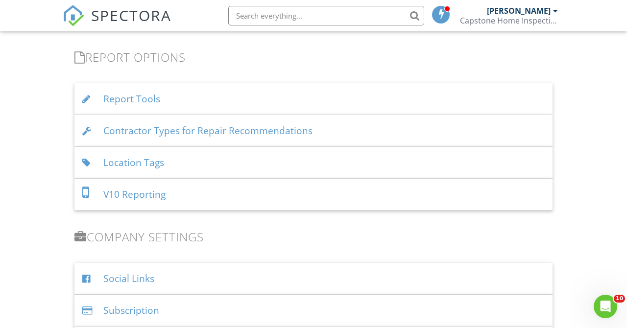
scroll to position [1001, 0]
click at [145, 159] on div "Location Tags" at bounding box center [313, 163] width 478 height 32
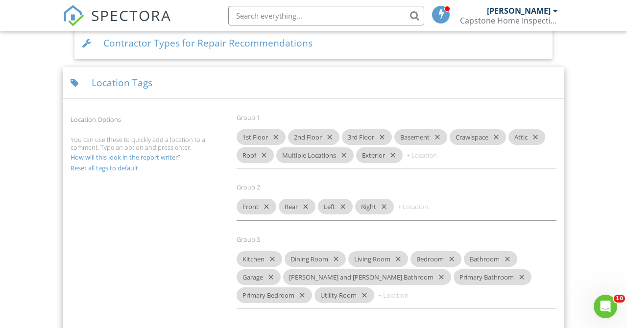
scroll to position [1087, 0]
click at [407, 207] on input at bounding box center [425, 208] width 59 height 16
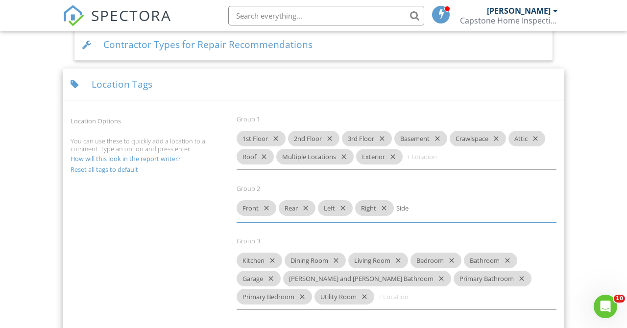
type input "Side"
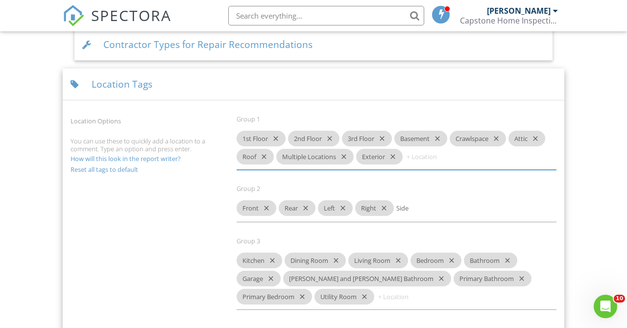
click at [416, 158] on input at bounding box center [434, 157] width 59 height 16
click at [403, 202] on input "Side" at bounding box center [425, 208] width 59 height 16
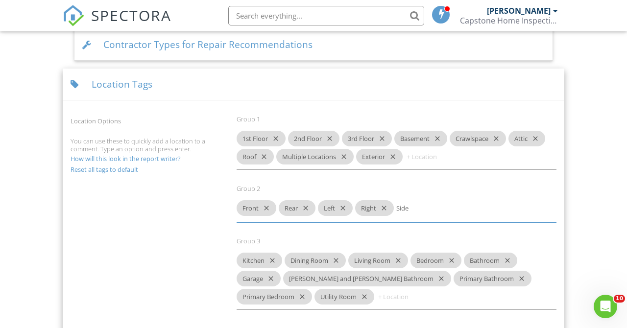
click at [410, 206] on input "Side" at bounding box center [425, 208] width 59 height 16
click at [412, 206] on input "Side" at bounding box center [425, 208] width 59 height 16
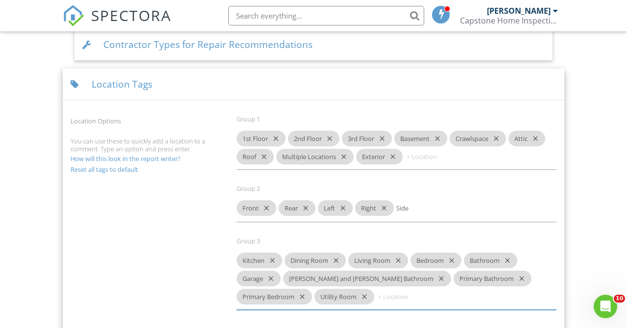
click at [407, 159] on input at bounding box center [434, 157] width 59 height 16
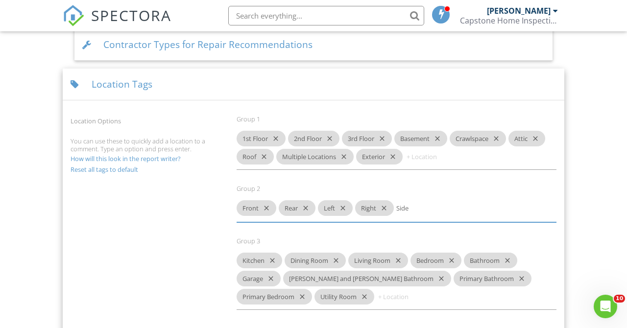
click at [139, 79] on div "Location Tags" at bounding box center [314, 85] width 502 height 32
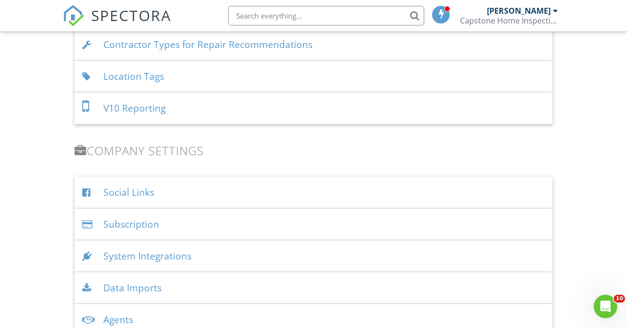
click at [139, 78] on div "Location Tags" at bounding box center [313, 77] width 478 height 32
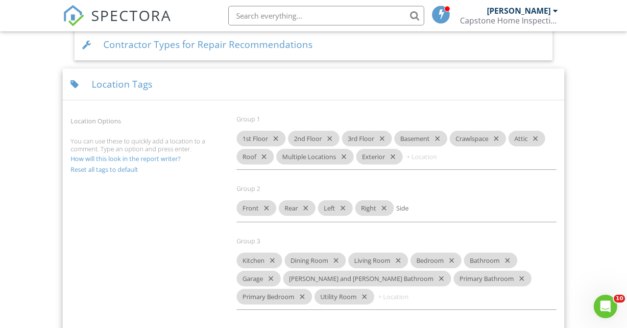
click at [139, 78] on div "Location Tags" at bounding box center [314, 85] width 502 height 32
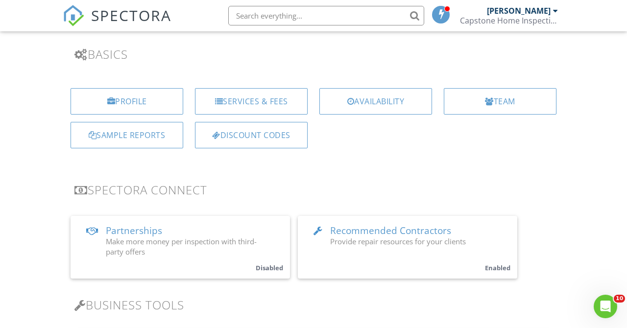
scroll to position [68, 0]
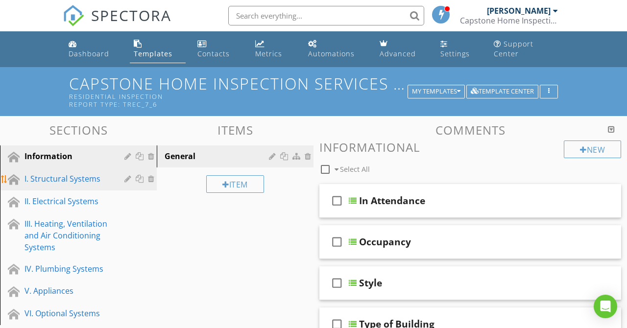
click at [94, 176] on div "I. Structural Systems" at bounding box center [68, 179] width 86 height 12
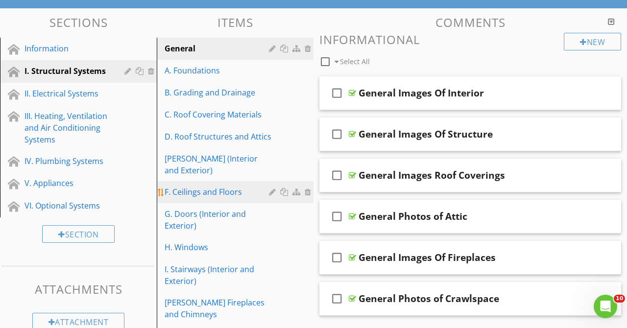
scroll to position [124, 0]
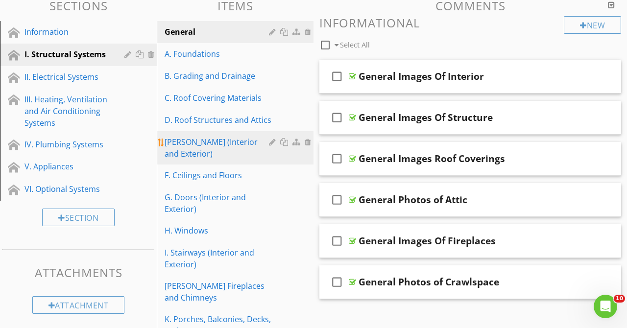
click at [208, 141] on div "E. Walls (Interior and Exterior)" at bounding box center [218, 148] width 107 height 24
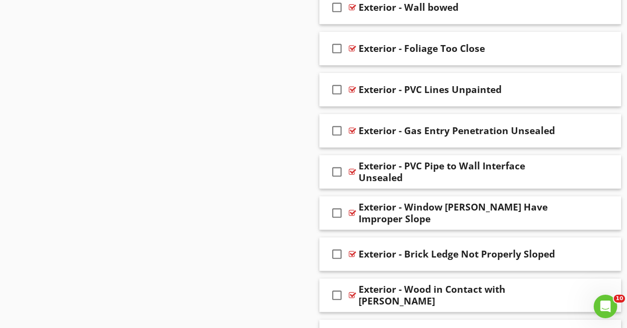
scroll to position [1129, 0]
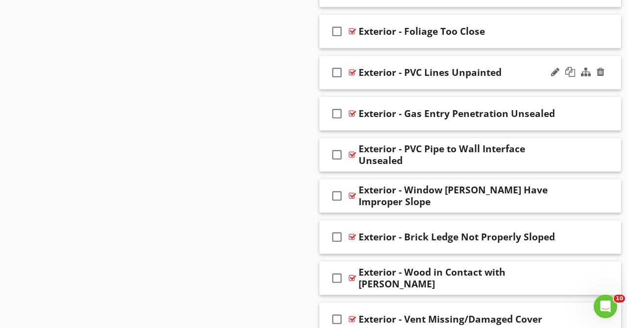
click at [518, 75] on div "Exterior - PVC Lines Unpainted" at bounding box center [465, 73] width 212 height 12
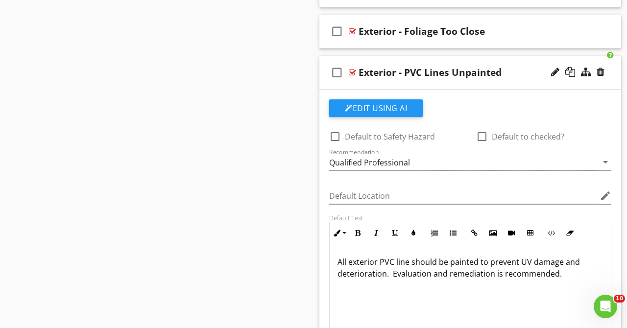
click at [518, 75] on div "Exterior - PVC Lines Unpainted" at bounding box center [465, 73] width 212 height 12
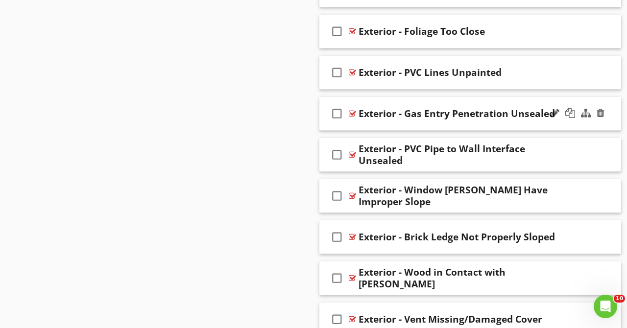
click at [534, 124] on div "check_box_outline_blank Exterior - Gas Entry Penetration Unsealed" at bounding box center [471, 114] width 302 height 34
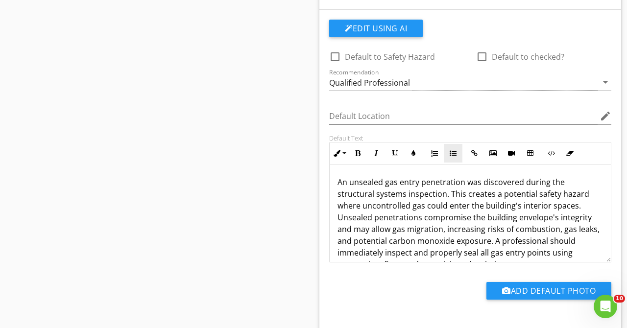
scroll to position [1241, 0]
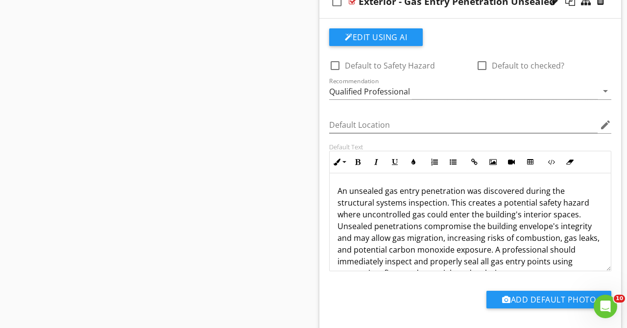
click at [412, 189] on p "An unsealed gas entry penetration was discovered during the structural systems …" at bounding box center [471, 232] width 266 height 94
click at [400, 191] on p "An unsealed gas entry penetration was discovered during the structural systems …" at bounding box center [471, 232] width 266 height 94
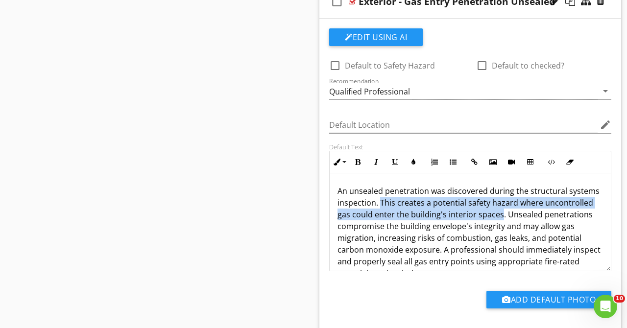
drag, startPoint x: 500, startPoint y: 213, endPoint x: 379, endPoint y: 200, distance: 121.2
click at [379, 200] on p "An unsealed penetration was discovered during the structural systems inspection…" at bounding box center [471, 232] width 266 height 94
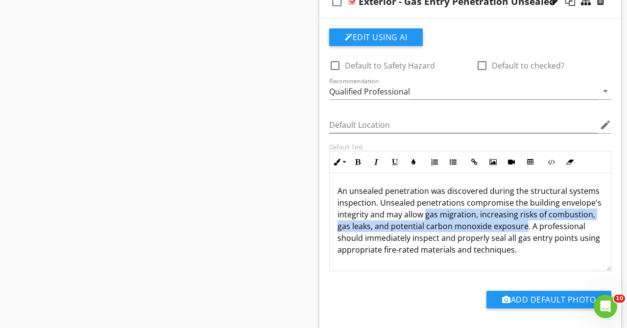
drag, startPoint x: 525, startPoint y: 226, endPoint x: 424, endPoint y: 218, distance: 101.3
click at [424, 218] on p "An unsealed penetration was discovered during the structural systems inspection…" at bounding box center [471, 220] width 266 height 71
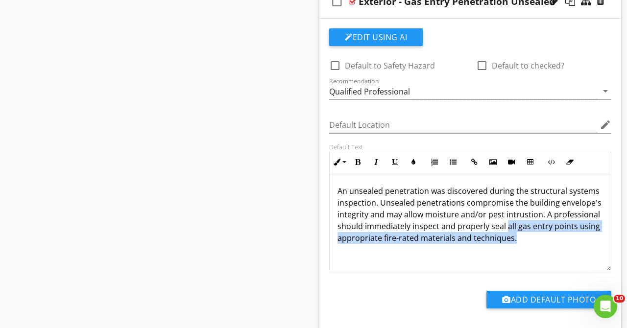
drag, startPoint x: 514, startPoint y: 237, endPoint x: 507, endPoint y: 228, distance: 11.2
click at [507, 228] on p "An unsealed penetration was discovered during the structural systems inspection…" at bounding box center [471, 214] width 266 height 59
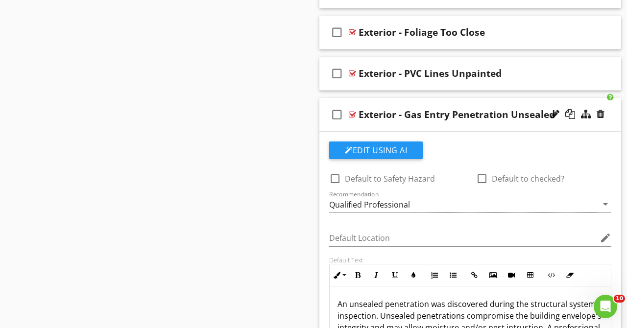
scroll to position [1115, 0]
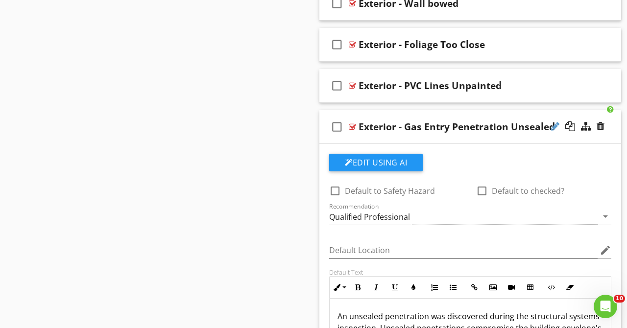
click at [558, 125] on div at bounding box center [555, 127] width 8 height 10
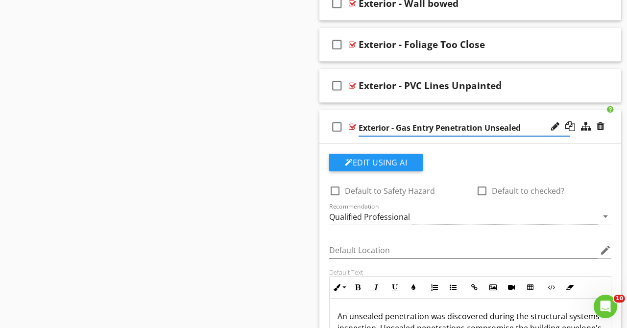
click at [437, 130] on input "Exterior - Gas Entry Penetration Unsealed" at bounding box center [465, 128] width 212 height 16
type input "Exterior - Penetration Unsealed"
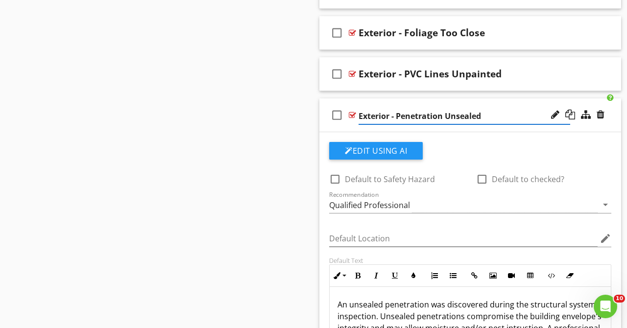
scroll to position [1171, 0]
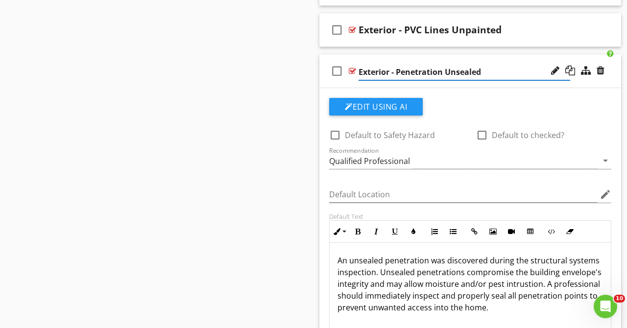
click at [361, 56] on div "check_box_outline_blank Exterior - Penetration Unsealed" at bounding box center [471, 71] width 302 height 34
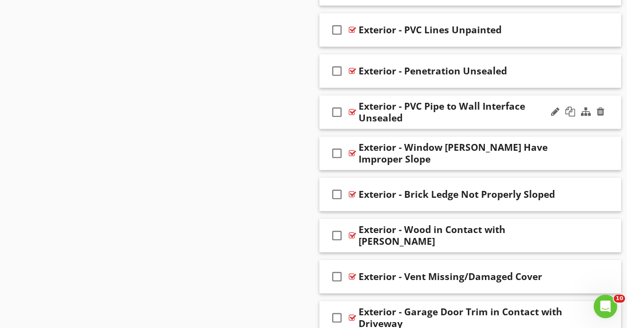
click at [489, 120] on div "Exterior - PVC Pipe to Wall Interface Unsealed" at bounding box center [465, 112] width 212 height 24
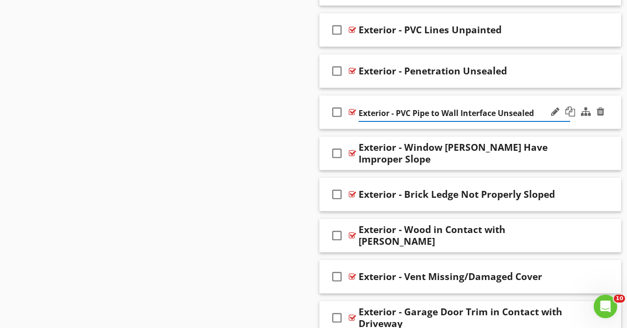
click at [545, 103] on div "Exterior - PVC Pipe to Wall Interface Unsealed" at bounding box center [465, 112] width 212 height 18
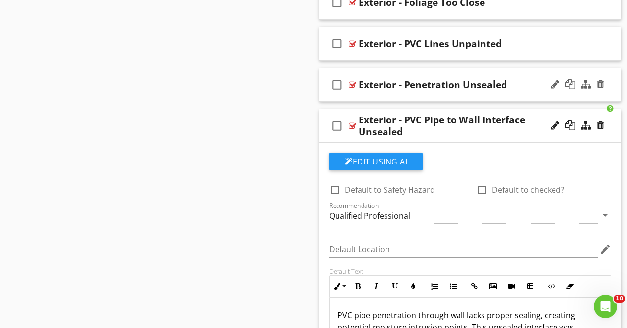
scroll to position [1097, 0]
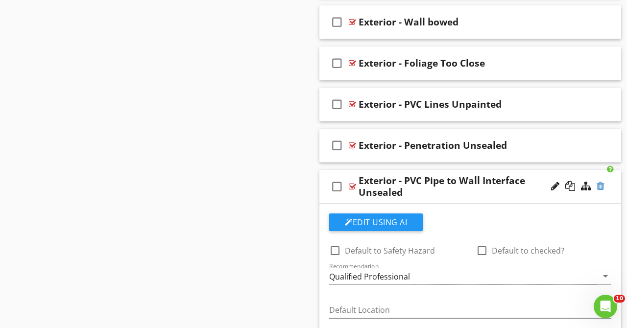
click at [600, 186] on div at bounding box center [601, 186] width 8 height 10
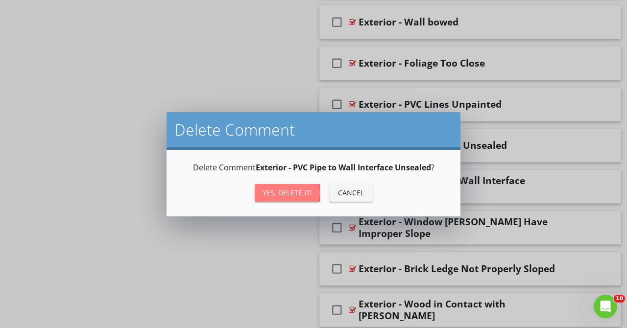
click at [299, 192] on div "Yes, Delete it!" at bounding box center [287, 193] width 49 height 10
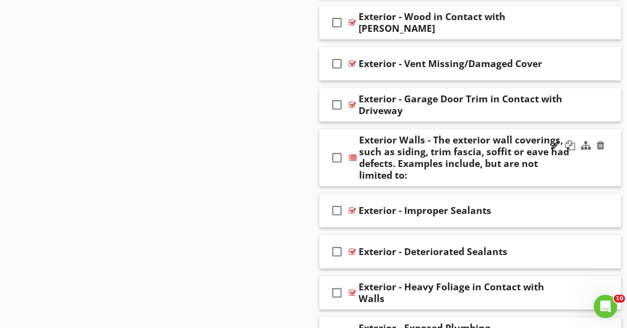
scroll to position [1346, 0]
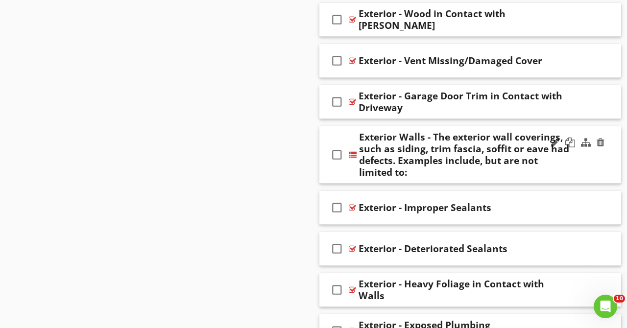
click at [480, 176] on div "Exterior Walls - The exterior wall coverings, such as siding, trim fascia, soff…" at bounding box center [465, 154] width 212 height 47
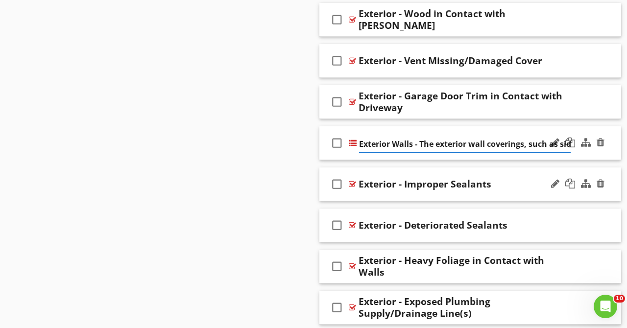
scroll to position [0, 328]
click at [541, 130] on div "check_box_outline_blank Exterior Walls - The exterior wall coverings, such as s…" at bounding box center [471, 143] width 302 height 34
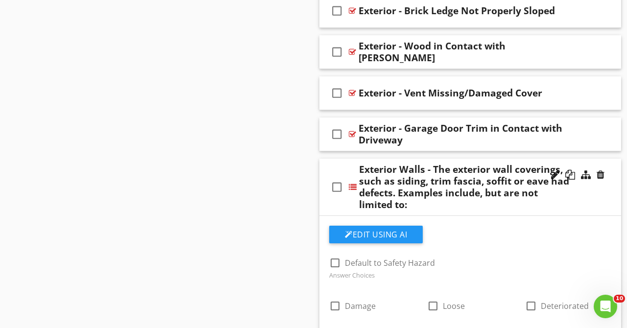
scroll to position [1294, 0]
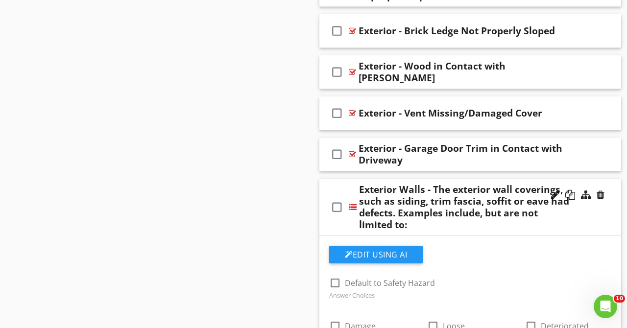
click at [337, 180] on div "check_box_outline_blank Exterior Walls - The exterior wall coverings, such as s…" at bounding box center [471, 207] width 302 height 57
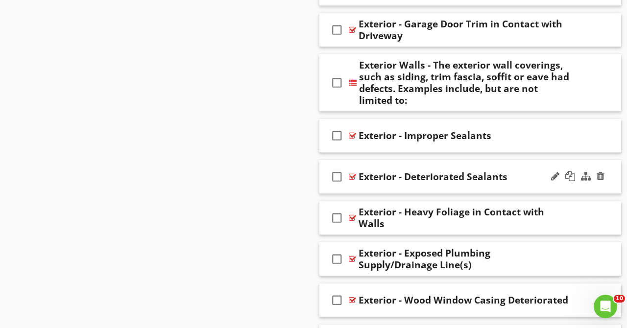
scroll to position [1419, 0]
click at [513, 131] on div "Exterior - Improper Sealants" at bounding box center [465, 135] width 212 height 12
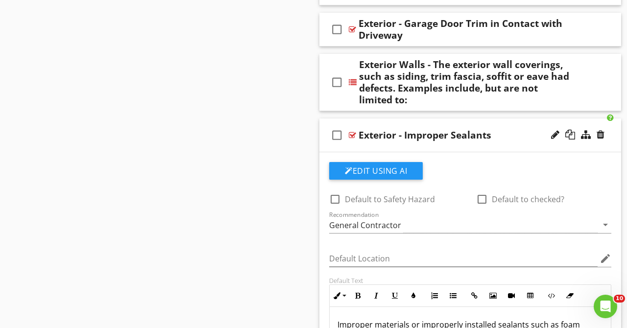
click at [510, 132] on div "Exterior - Improper Sealants" at bounding box center [465, 135] width 212 height 12
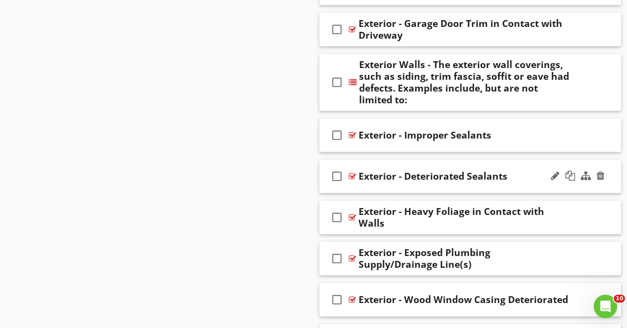
click at [515, 167] on div "check_box_outline_blank Exterior - Deteriorated Sealants" at bounding box center [471, 177] width 302 height 34
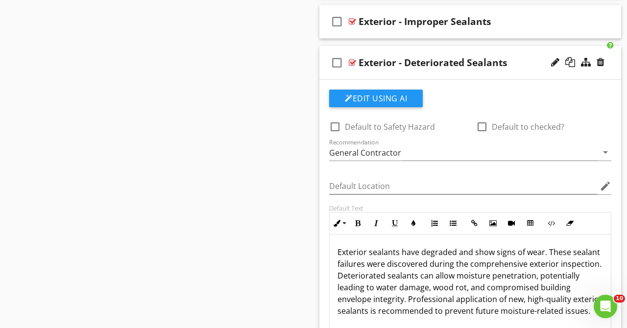
scroll to position [1543, 0]
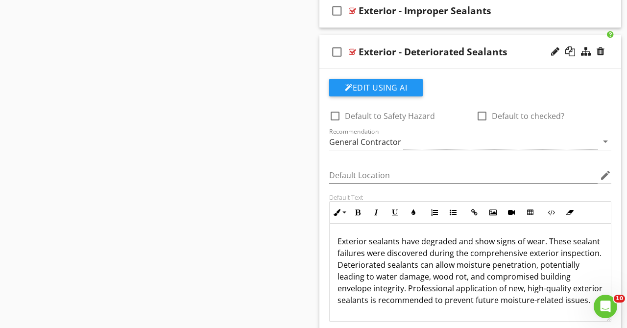
click at [520, 51] on div "Exterior - Deteriorated Sealants" at bounding box center [465, 52] width 212 height 12
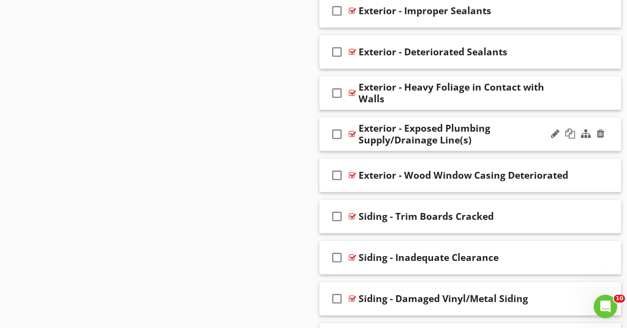
click at [585, 123] on div at bounding box center [577, 135] width 57 height 24
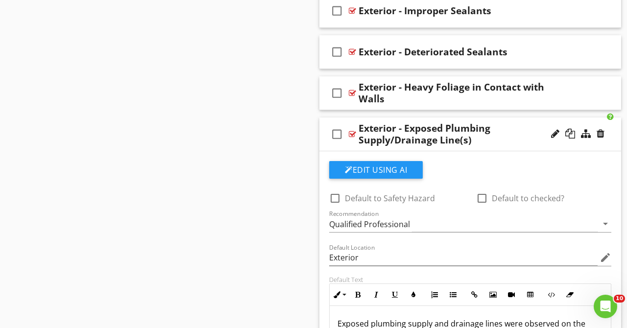
click at [578, 119] on div "check_box_outline_blank Exterior - Exposed Plumbing Supply/Drainage Line(s)" at bounding box center [471, 135] width 302 height 34
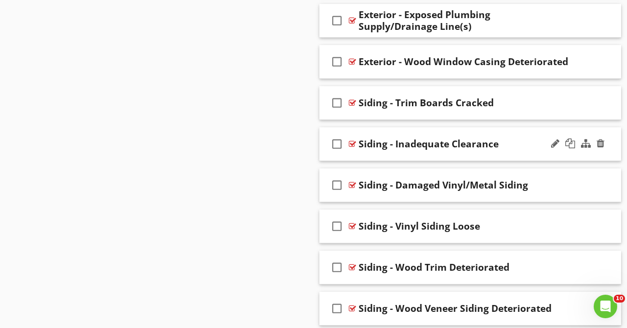
scroll to position [1668, 0]
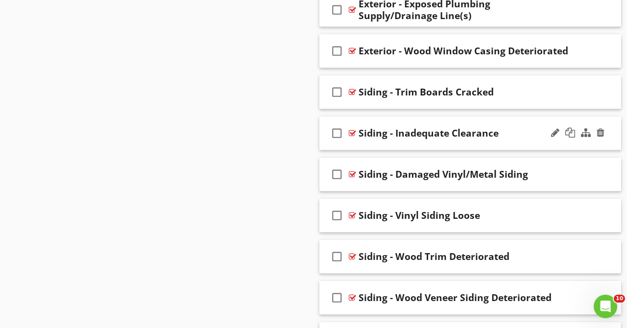
click at [515, 122] on div "check_box_outline_blank Siding - Inadequate Clearance" at bounding box center [471, 134] width 302 height 34
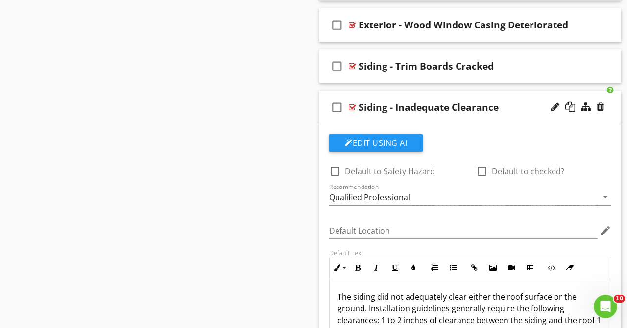
scroll to position [1669, 0]
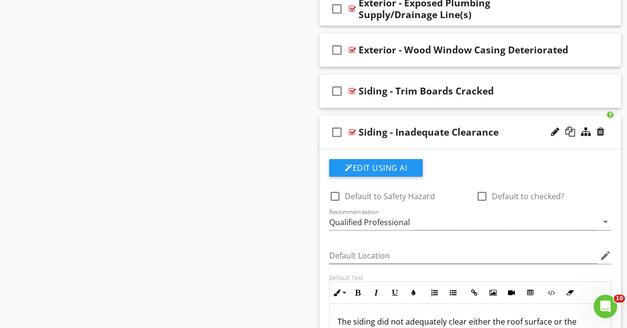
click at [518, 123] on div "check_box_outline_blank Siding - Inadequate Clearance" at bounding box center [471, 133] width 302 height 34
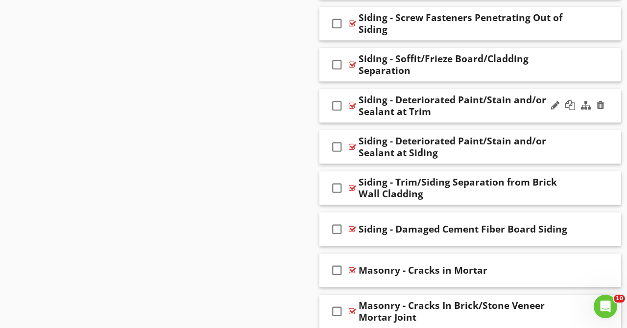
scroll to position [2042, 0]
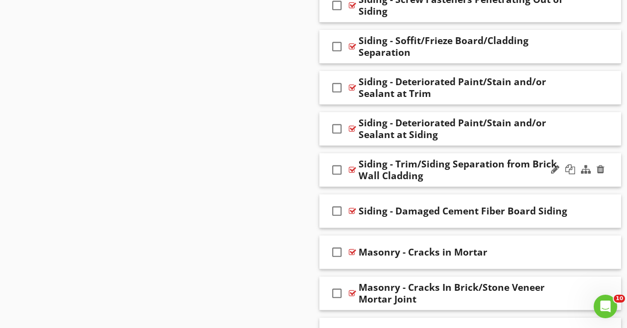
click at [521, 177] on div "Siding - Trim/Siding Separation from Brick Wall Cladding" at bounding box center [465, 170] width 212 height 24
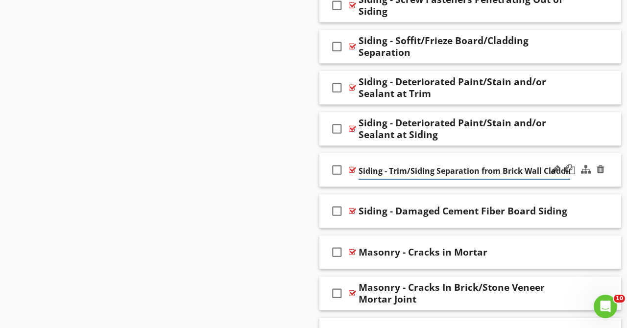
scroll to position [0, 7]
click at [565, 154] on div "check_box_outline_blank Siding - Trim/Siding Separation from Brick Wall Cladding" at bounding box center [471, 170] width 302 height 34
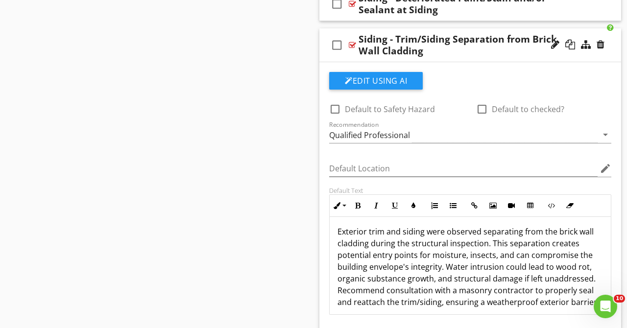
scroll to position [0, 0]
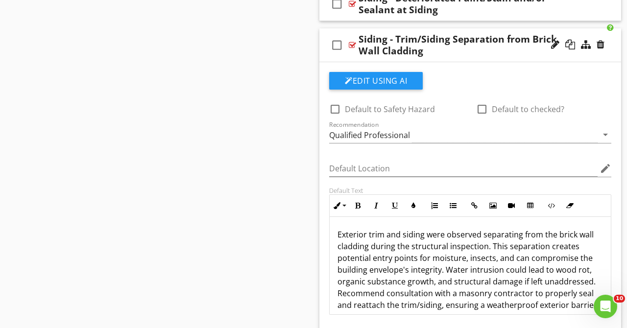
click at [526, 55] on div "Siding - Trim/Siding Separation from Brick Wall Cladding" at bounding box center [465, 45] width 212 height 24
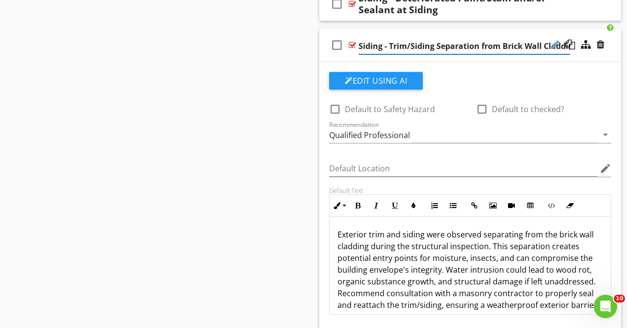
scroll to position [0, 7]
click at [583, 31] on div "check_box_outline_blank Siding - Trim/Siding Separation from Brick Wall Cladding" at bounding box center [471, 45] width 302 height 34
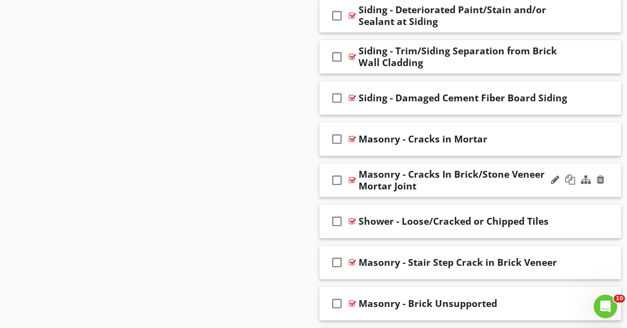
scroll to position [2167, 0]
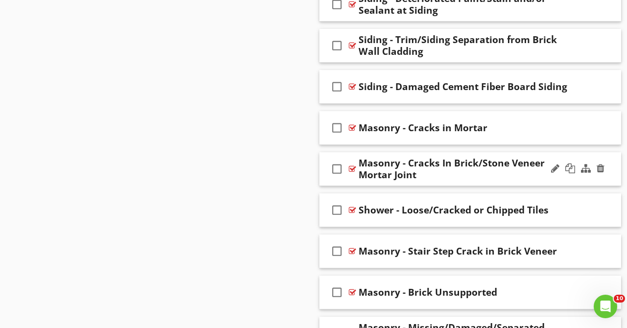
click at [504, 177] on div "Masonry - Cracks In Brick/Stone Veneer Mortar Joint" at bounding box center [465, 169] width 212 height 24
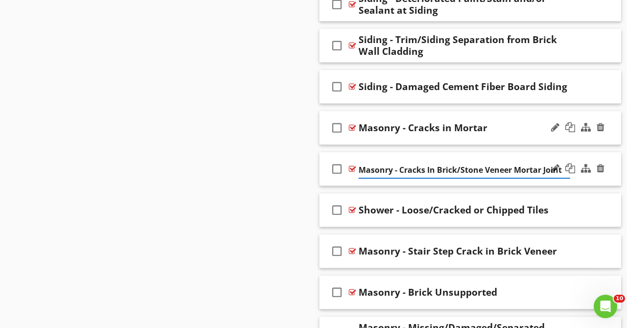
click at [526, 123] on div "Masonry - Cracks in Mortar" at bounding box center [465, 128] width 212 height 12
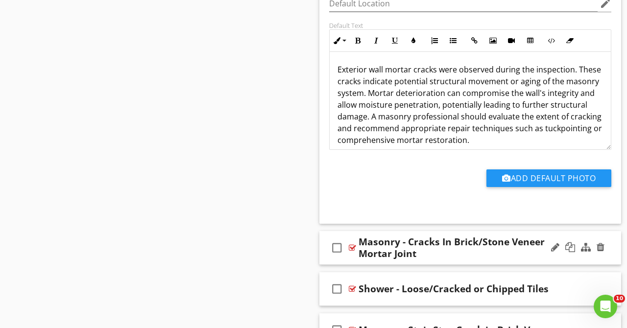
scroll to position [2416, 0]
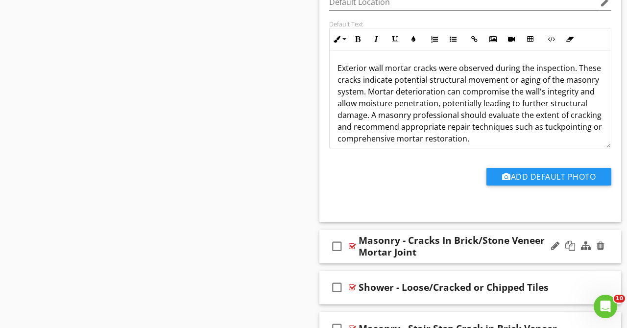
click at [577, 233] on div "check_box_outline_blank Masonry - Cracks In Brick/Stone Veneer Mortar Joint" at bounding box center [471, 247] width 302 height 34
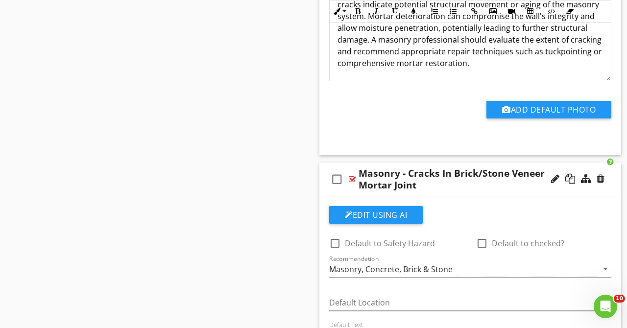
scroll to position [2494, 0]
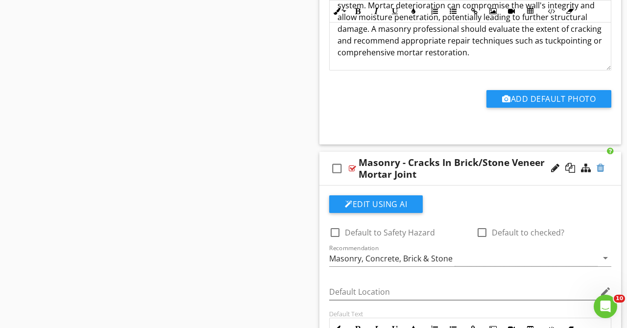
click at [602, 169] on div at bounding box center [601, 168] width 8 height 10
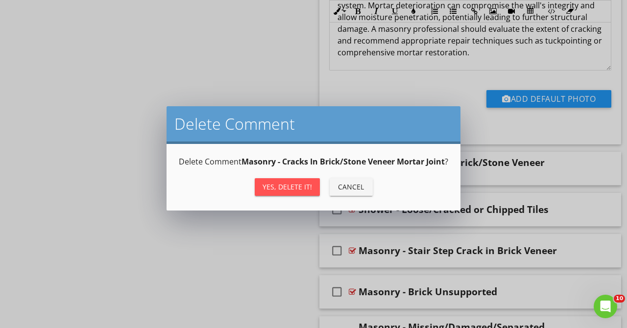
click at [301, 192] on div "Yes, Delete it!" at bounding box center [287, 187] width 49 height 10
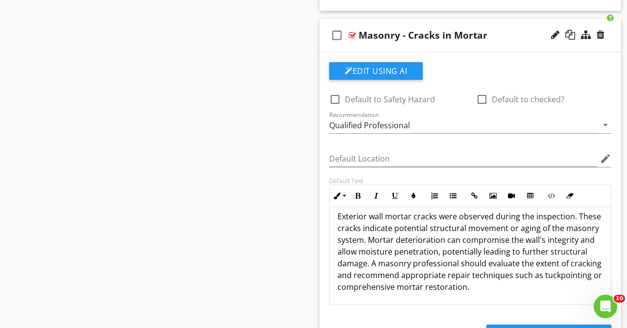
scroll to position [2244, 0]
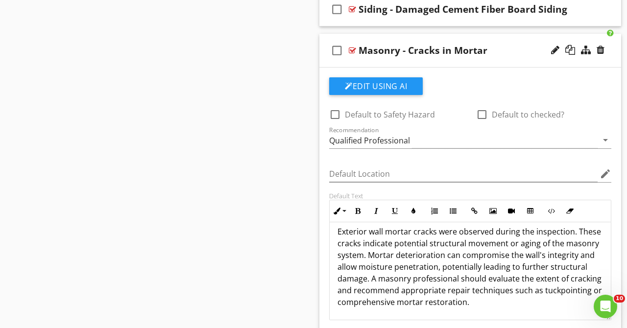
click at [520, 48] on div "Masonry - Cracks in Mortar" at bounding box center [465, 51] width 212 height 12
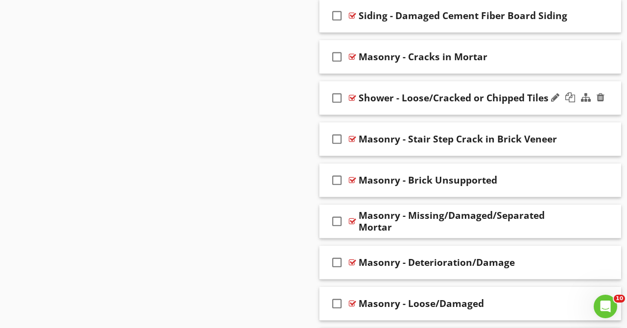
scroll to position [2239, 0]
drag, startPoint x: 397, startPoint y: 104, endPoint x: 453, endPoint y: 99, distance: 56.1
drag, startPoint x: 523, startPoint y: 82, endPoint x: 492, endPoint y: 117, distance: 46.5
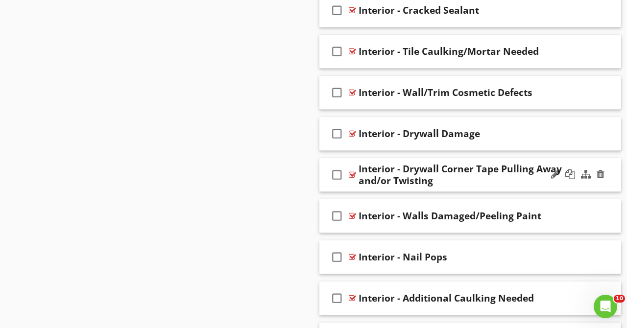
scroll to position [3867, 0]
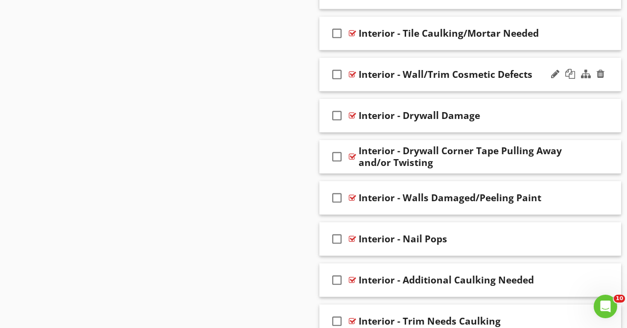
click at [538, 86] on div "check_box_outline_blank Interior - Wall/Trim Cosmetic Defects" at bounding box center [471, 75] width 302 height 34
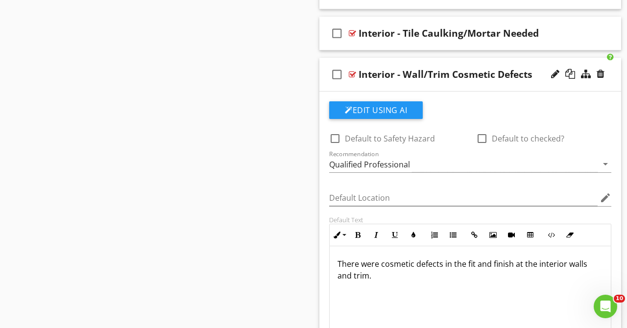
click at [538, 86] on div "check_box_outline_blank Interior - Wall/Trim Cosmetic Defects" at bounding box center [471, 75] width 302 height 34
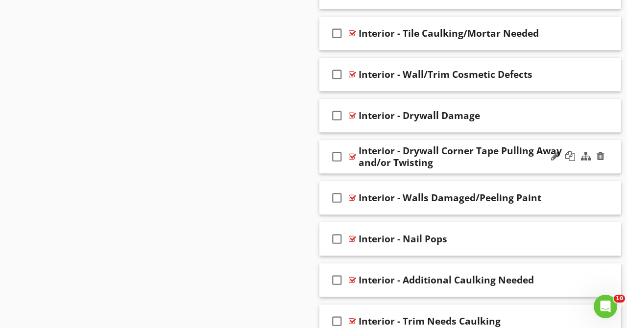
click at [466, 168] on div "Interior - Drywall Corner Tape Pulling Away and/or Twisting" at bounding box center [465, 157] width 212 height 24
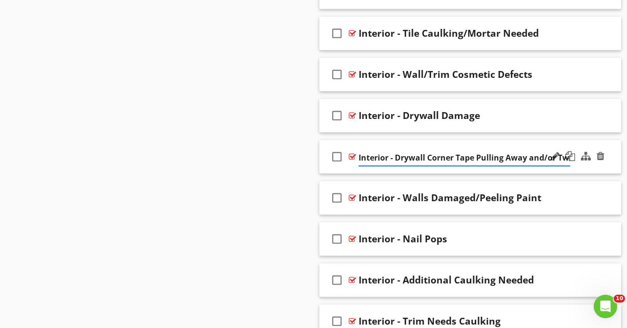
scroll to position [0, 21]
click at [522, 145] on div "check_box_outline_blank Interior - Drywall Corner Tape Pulling Away and/or Twis…" at bounding box center [471, 157] width 302 height 34
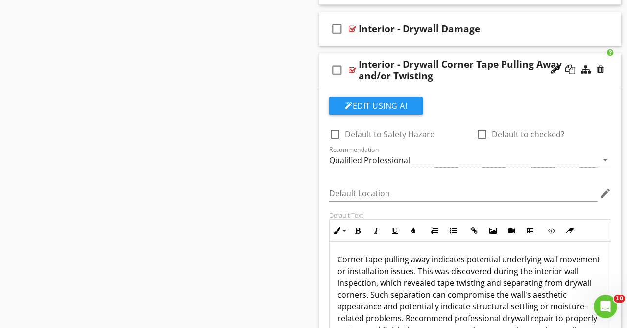
scroll to position [3935, 0]
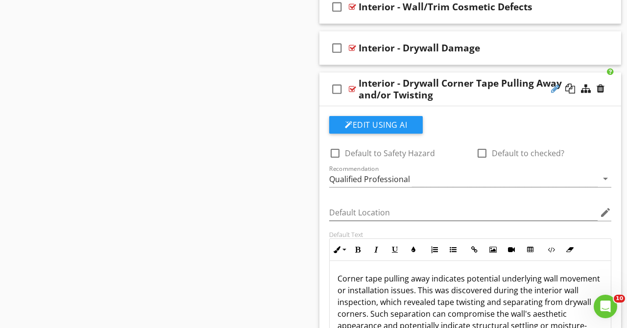
click at [552, 92] on div at bounding box center [555, 89] width 8 height 10
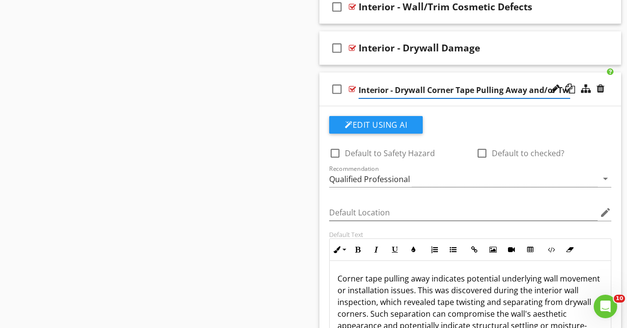
scroll to position [0, 21]
click at [438, 91] on input "Interior - Drywall Corner Tape Pulling Away and/or Twisting" at bounding box center [465, 90] width 212 height 16
click at [436, 91] on input "Interior - Drywall Corner Tape Pulling Away and/or Twisting" at bounding box center [465, 90] width 212 height 16
type input "Interior - Drywall Tape Pulling Away and/or Twisting"
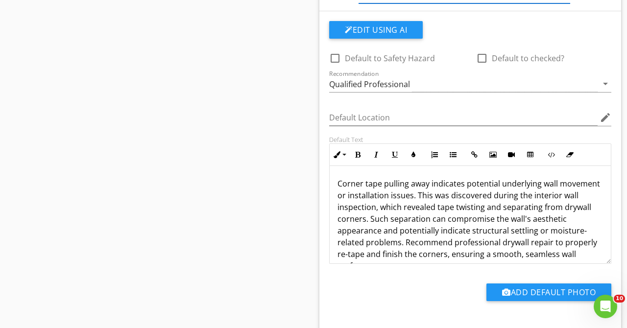
scroll to position [4065, 0]
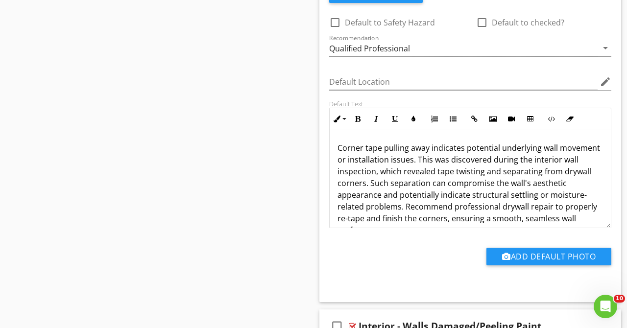
click at [364, 148] on p "Corner tape pulling away indicates potential underlying wall movement or instal…" at bounding box center [471, 189] width 266 height 94
click at [428, 148] on p "Drywall tape pulling away indicates potential underlying wall movement or insta…" at bounding box center [471, 189] width 266 height 94
click at [429, 148] on p "Drywall tape pulling away indicates potential underlying wall movement or insta…" at bounding box center [471, 189] width 266 height 94
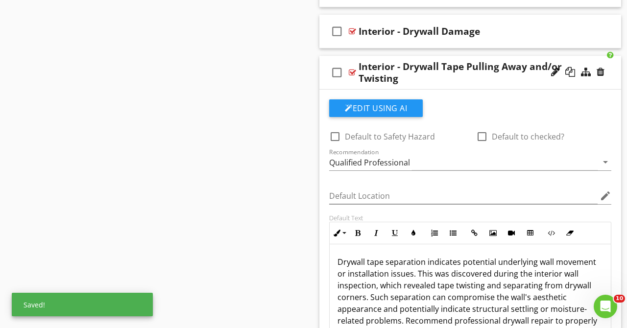
scroll to position [3941, 0]
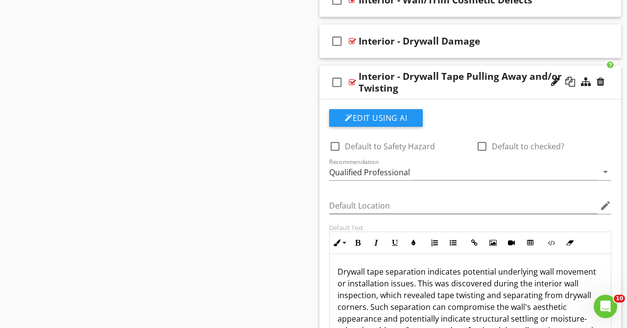
click at [554, 82] on div at bounding box center [555, 82] width 8 height 10
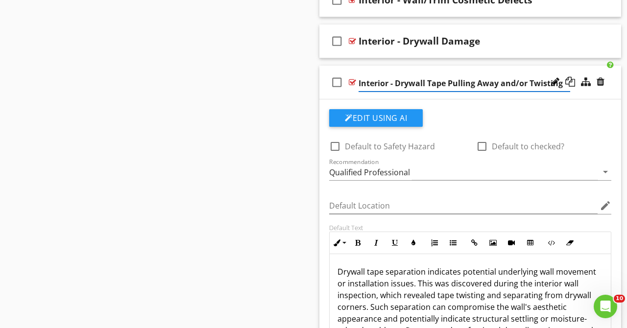
drag, startPoint x: 498, startPoint y: 83, endPoint x: 449, endPoint y: 84, distance: 49.5
type input "Interior - Drywall Tape Separation and/or Twisting"
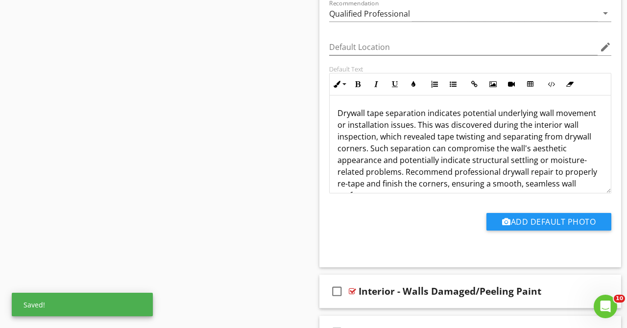
click at [439, 130] on div "check_box_outline_blank Default to Safety Hazard check_box_outline_blank Defaul…" at bounding box center [470, 99] width 294 height 297
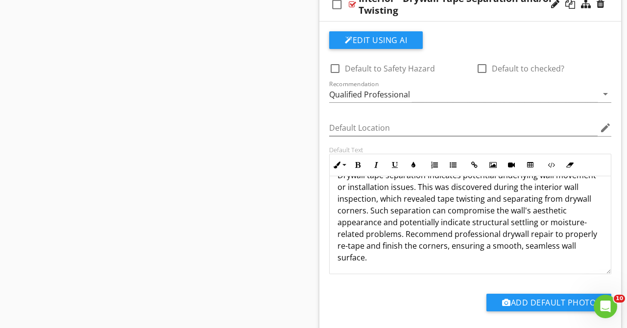
scroll to position [20, 0]
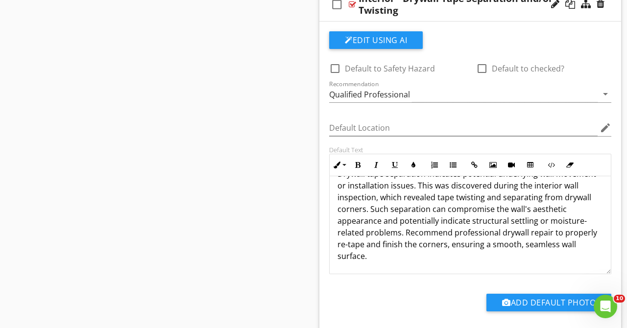
click at [363, 210] on p "Drywall tape separation indicates potential underlying wall movement or install…" at bounding box center [471, 215] width 266 height 94
click at [364, 209] on p "Drywall tape separation indicates potential underlying wall movement or install…" at bounding box center [471, 215] width 266 height 94
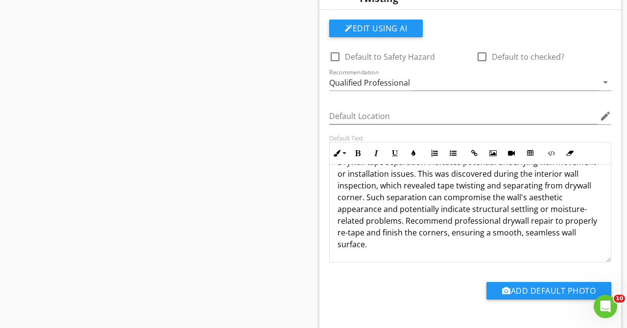
scroll to position [8, 0]
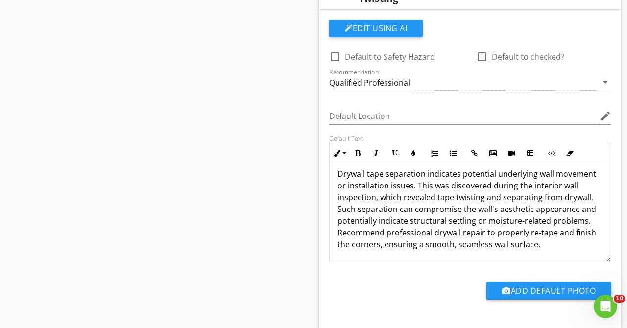
click at [377, 244] on p "Drywall tape separation indicates potential underlying wall movement or install…" at bounding box center [471, 209] width 266 height 82
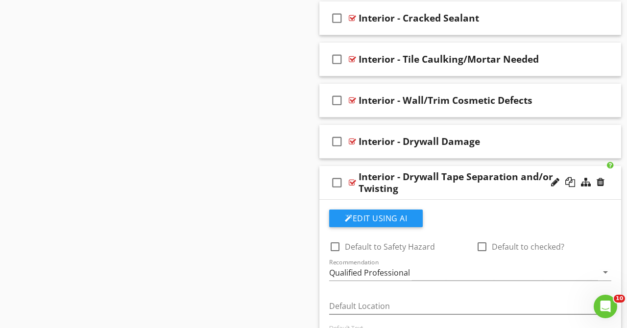
scroll to position [3844, 0]
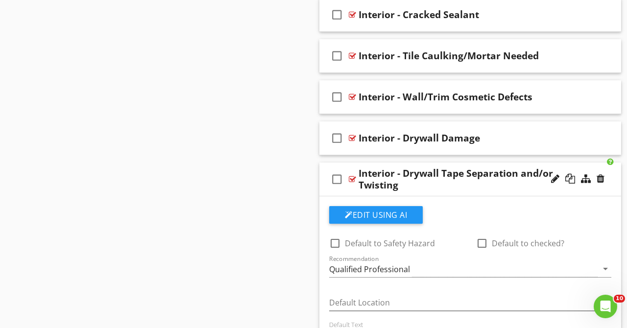
click at [589, 165] on div "check_box_outline_blank Interior - Drywall Tape Separation and/or Twisting" at bounding box center [471, 180] width 302 height 34
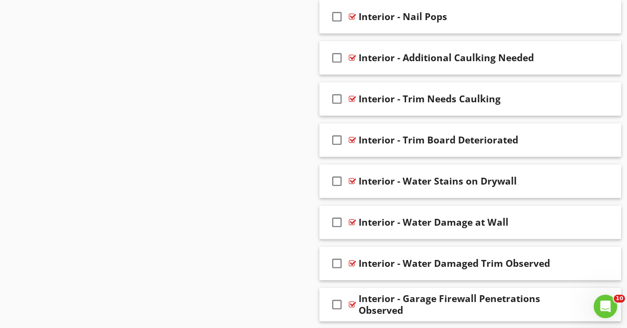
scroll to position [4094, 0]
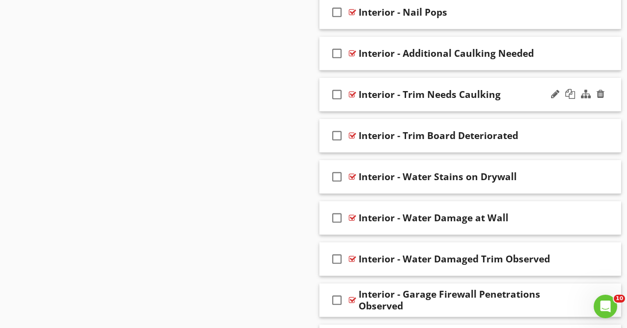
click at [511, 86] on div "check_box_outline_blank Interior - Trim Needs Caulking" at bounding box center [471, 95] width 302 height 34
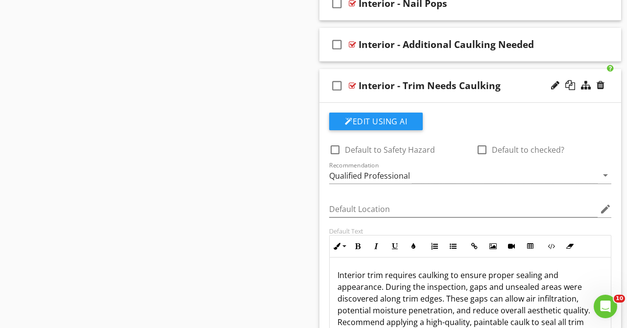
scroll to position [4096, 0]
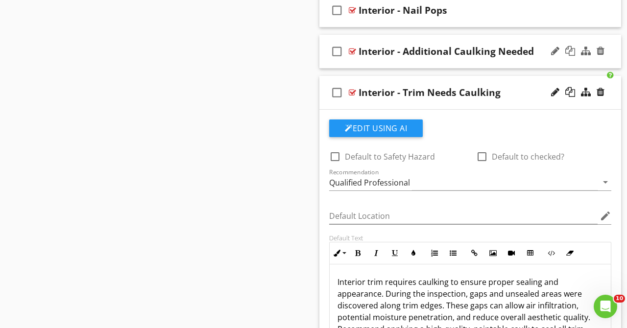
click at [535, 62] on div "check_box_outline_blank Interior - Additional Caulking Needed" at bounding box center [471, 52] width 302 height 34
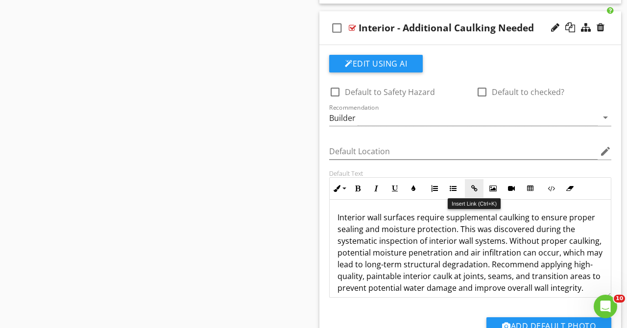
scroll to position [4095, 0]
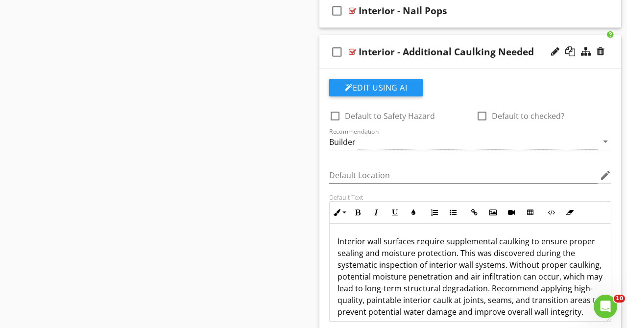
click at [541, 64] on div "check_box_outline_blank Interior - Additional Caulking Needed" at bounding box center [471, 52] width 302 height 34
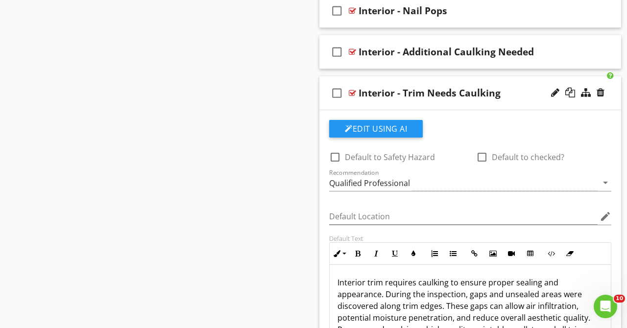
click at [521, 100] on div "check_box_outline_blank Interior - Trim Needs Caulking" at bounding box center [471, 93] width 302 height 34
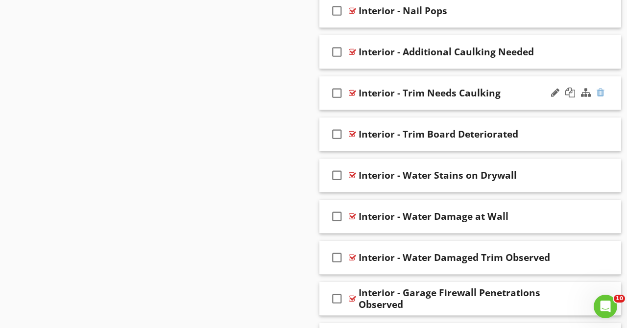
click at [600, 91] on div at bounding box center [601, 93] width 8 height 10
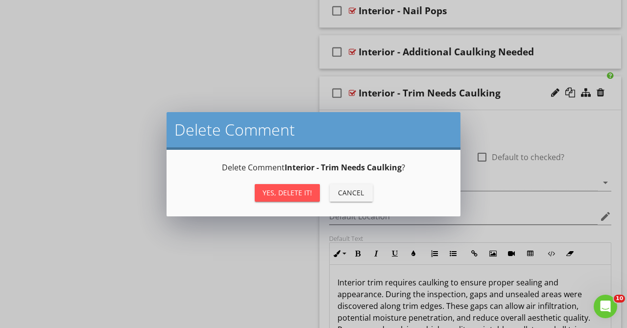
click at [310, 187] on button "Yes, Delete it!" at bounding box center [287, 193] width 65 height 18
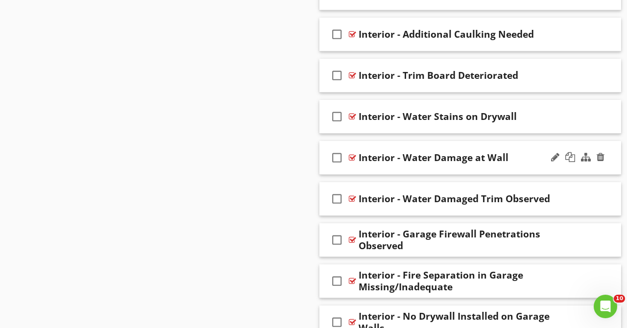
scroll to position [4096, 0]
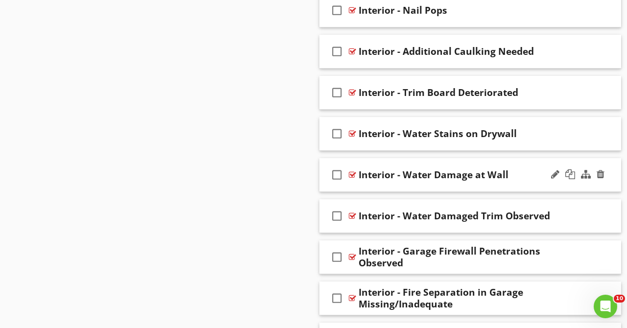
click at [520, 167] on div "check_box_outline_blank Interior - Water Damage at Wall" at bounding box center [471, 175] width 302 height 34
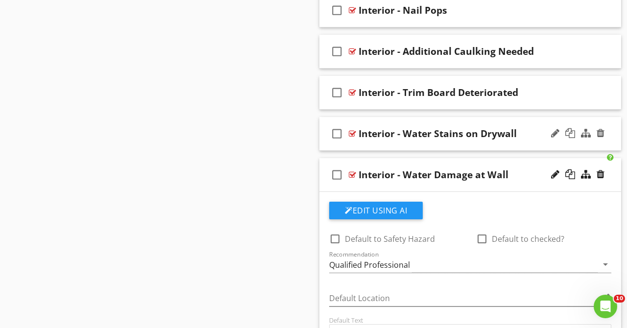
click at [525, 141] on div "check_box_outline_blank Interior - Water Stains on Drywall" at bounding box center [471, 134] width 302 height 34
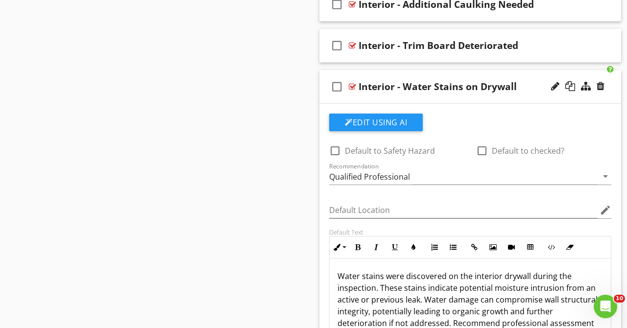
scroll to position [4068, 0]
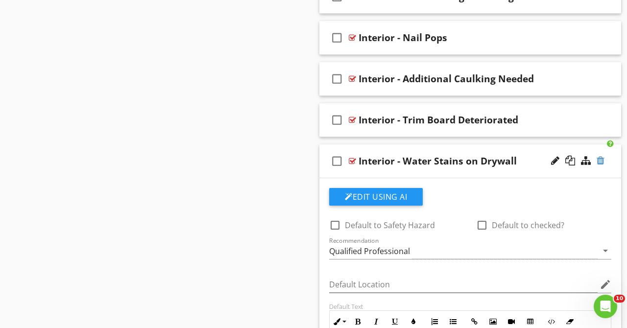
click at [601, 160] on div at bounding box center [601, 161] width 8 height 10
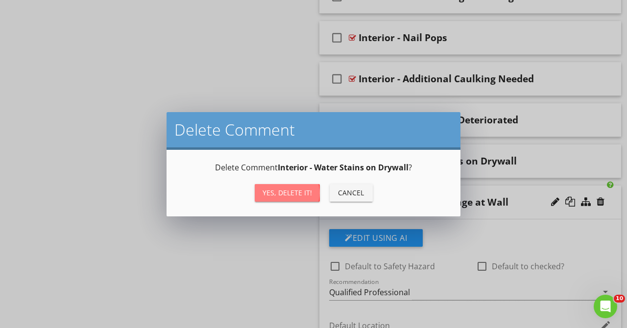
click at [305, 191] on div "Yes, Delete it!" at bounding box center [287, 193] width 49 height 10
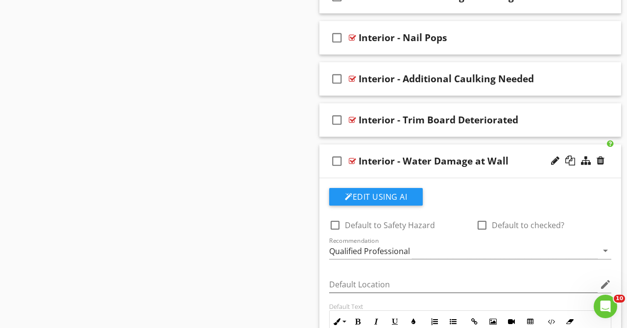
click at [520, 156] on div "Interior - Water Damage at Wall" at bounding box center [465, 161] width 212 height 12
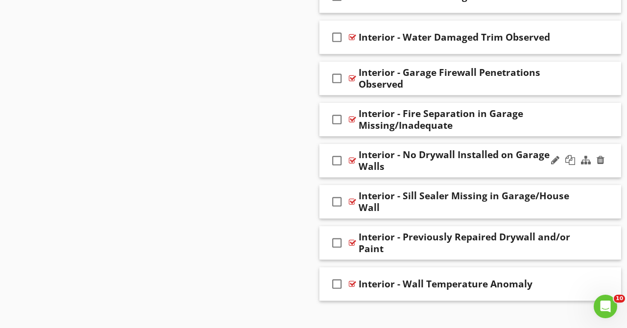
scroll to position [4248, 0]
